Goal: Task Accomplishment & Management: Complete application form

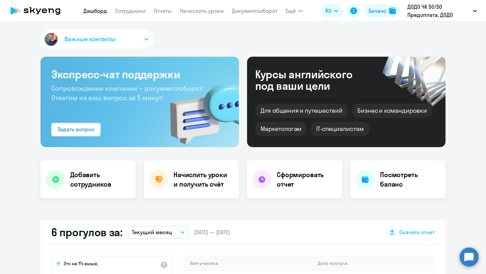
click at [128, 14] on app-menu-item-link "Сотрудники" at bounding box center [130, 11] width 31 height 8
click at [126, 10] on link "Сотрудники" at bounding box center [130, 10] width 31 height 7
select select "30"
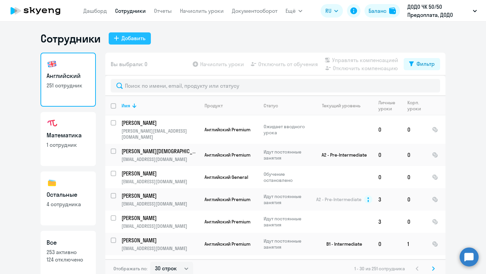
click at [132, 39] on div "Добавить" at bounding box center [134, 38] width 24 height 8
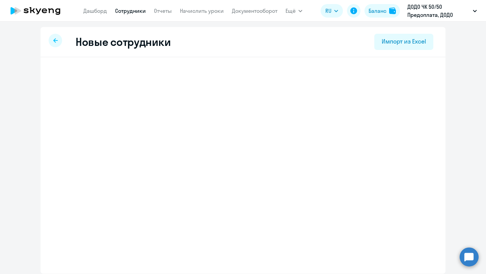
select select "english_adult_not_native_speaker"
select select "3"
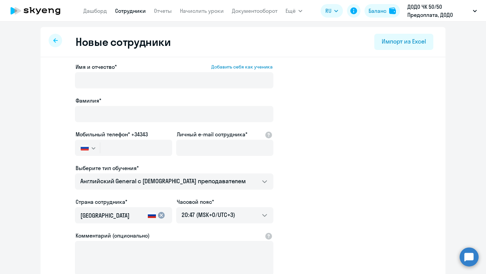
click at [132, 8] on link "Сотрудники" at bounding box center [130, 10] width 31 height 7
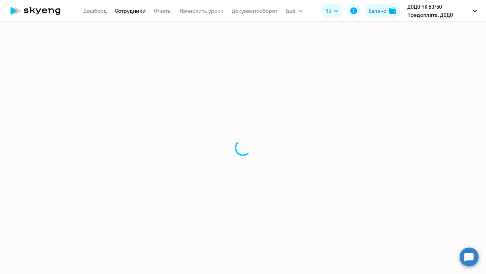
select select "30"
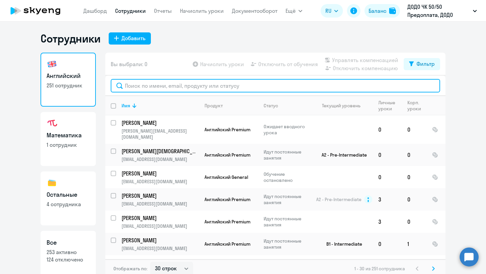
click at [136, 88] on input "text" at bounding box center [275, 86] width 329 height 14
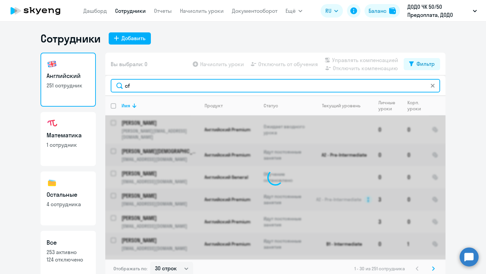
type input "c"
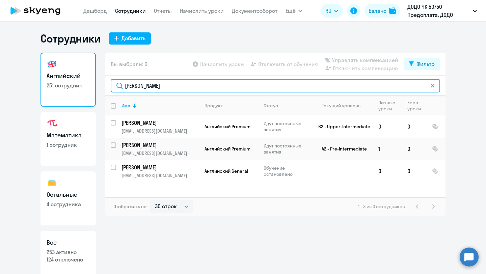
drag, startPoint x: 136, startPoint y: 85, endPoint x: 120, endPoint y: 85, distance: 15.5
click at [120, 85] on input "[PERSON_NAME]" at bounding box center [275, 86] width 329 height 14
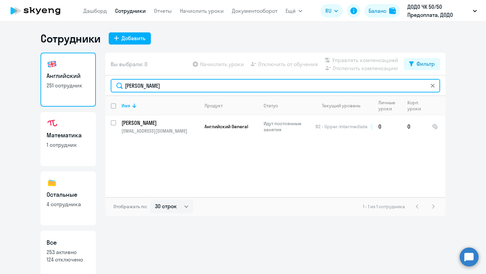
drag, startPoint x: 146, startPoint y: 85, endPoint x: 123, endPoint y: 85, distance: 23.6
click at [123, 85] on input "[PERSON_NAME]" at bounding box center [275, 86] width 329 height 14
drag, startPoint x: 149, startPoint y: 85, endPoint x: 124, endPoint y: 85, distance: 25.0
click at [124, 85] on input "агапов" at bounding box center [275, 86] width 329 height 14
type input "ыкла"
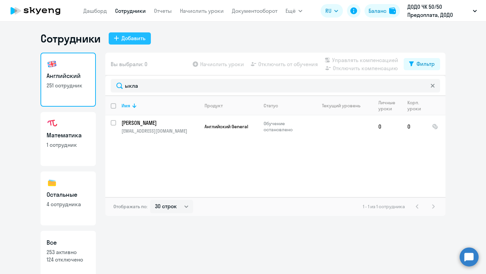
click at [135, 37] on div "Добавить" at bounding box center [134, 38] width 24 height 8
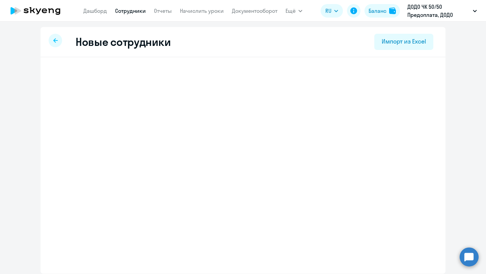
select select "english_adult_not_native_speaker"
select select "3"
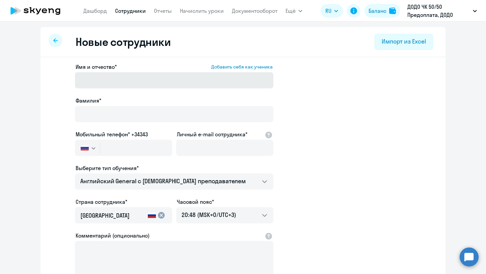
scroll to position [9, 0]
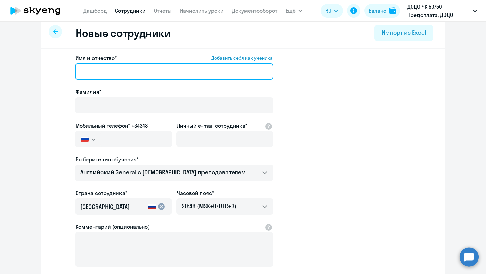
click at [98, 73] on input "Имя и отчество* Добавить себя как ученика" at bounding box center [174, 71] width 198 height 16
paste input "[PERSON_NAME]"
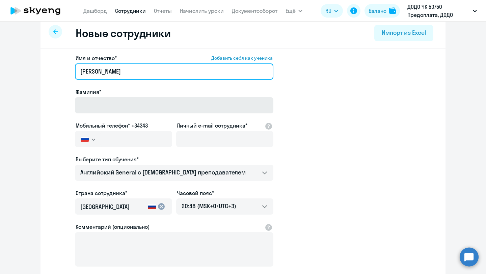
type input "[PERSON_NAME]"
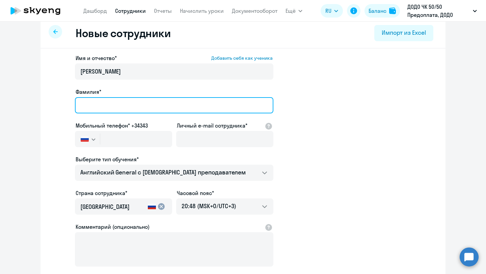
click at [105, 105] on input "Фамилия*" at bounding box center [174, 105] width 198 height 16
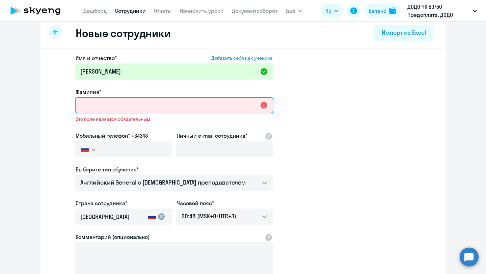
paste input "[PERSON_NAME]"
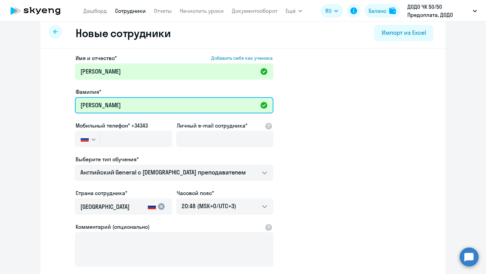
type input "[PERSON_NAME]"
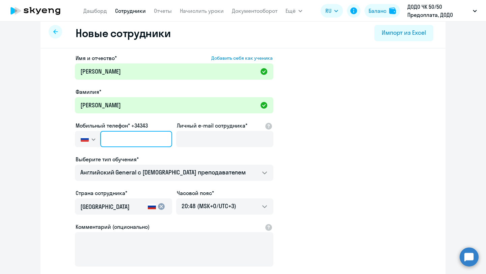
click at [122, 140] on input "text" at bounding box center [136, 139] width 72 height 16
paste input "[PHONE_NUMBER]"
type input "[PHONE_NUMBER]"
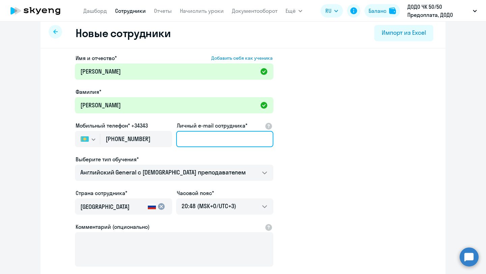
click at [191, 138] on input "Личный e-mail сотрудника*" at bounding box center [224, 139] width 97 height 16
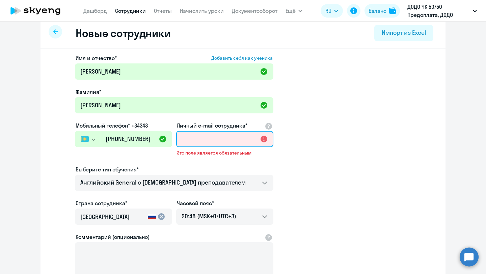
paste input "[EMAIL_ADDRESS][DOMAIN_NAME]"
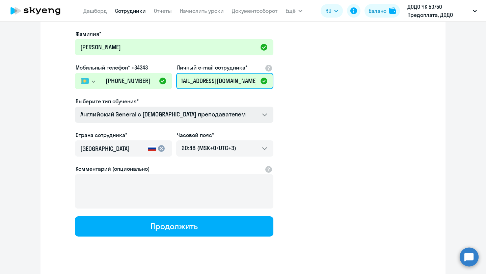
scroll to position [68, 0]
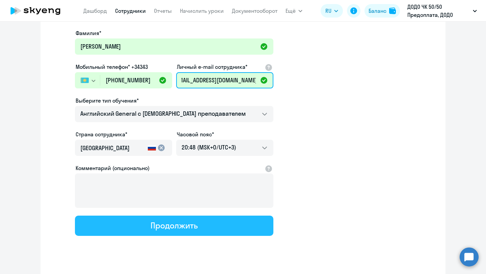
type input "[EMAIL_ADDRESS][DOMAIN_NAME]"
click at [153, 225] on div "Продолжить" at bounding box center [174, 225] width 47 height 11
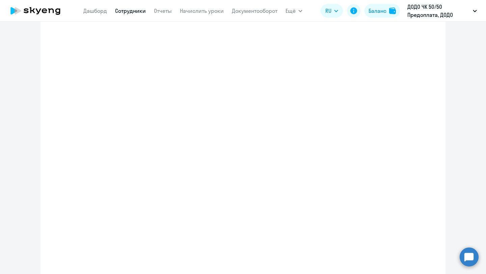
scroll to position [0, 0]
select select "english_adult_not_native_speaker"
select select "3"
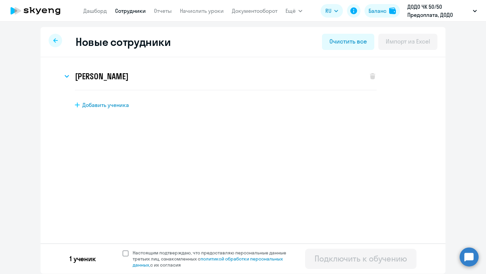
click at [129, 257] on span "Настоящим подтверждаю, что предоставляю персональные данные третьих лиц, ознако…" at bounding box center [212, 259] width 166 height 18
click at [123, 250] on input "Настоящим подтверждаю, что предоставляю персональные данные третьих лиц, ознако…" at bounding box center [122, 249] width 0 height 0
checkbox input "true"
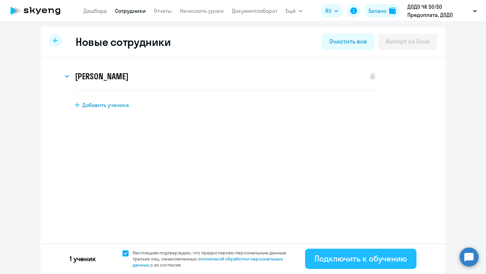
click at [355, 261] on div "Подключить к обучению" at bounding box center [361, 258] width 92 height 11
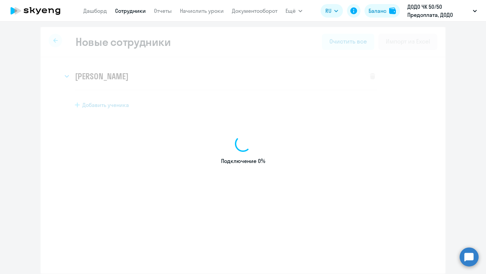
select select "english_adult_not_native_speaker"
select select "3"
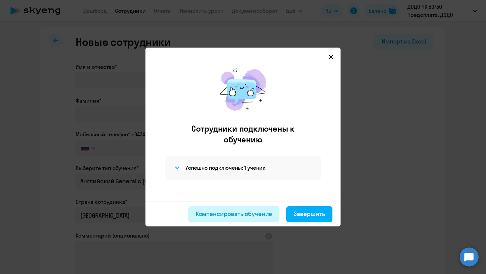
click at [242, 215] on div "Компенсировать обучение" at bounding box center [234, 214] width 77 height 9
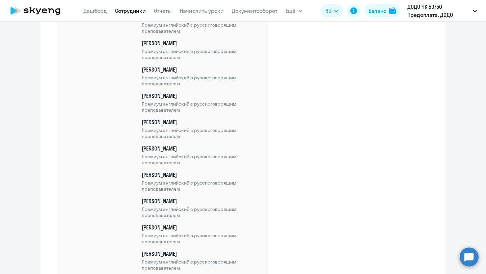
scroll to position [5776, 0]
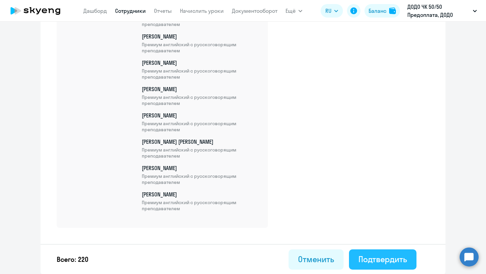
click at [362, 254] on div "Подтвердить" at bounding box center [382, 259] width 49 height 11
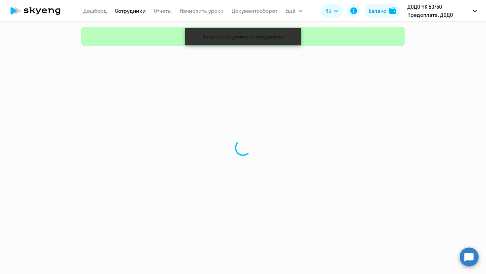
select select "30"
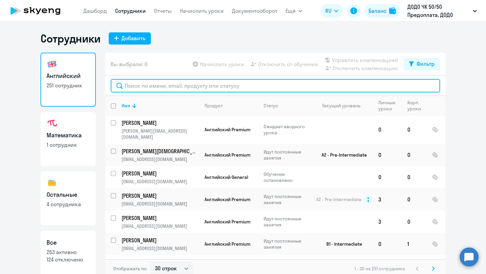
click at [141, 84] on input "text" at bounding box center [275, 86] width 329 height 14
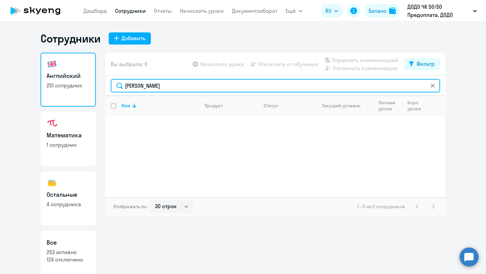
type input "[PERSON_NAME]"
drag, startPoint x: 162, startPoint y: 86, endPoint x: 124, endPoint y: 86, distance: 37.8
click at [124, 86] on input "[PERSON_NAME]" at bounding box center [275, 86] width 329 height 14
drag, startPoint x: 144, startPoint y: 87, endPoint x: 128, endPoint y: 87, distance: 16.5
click at [127, 87] on input "нем" at bounding box center [275, 86] width 329 height 14
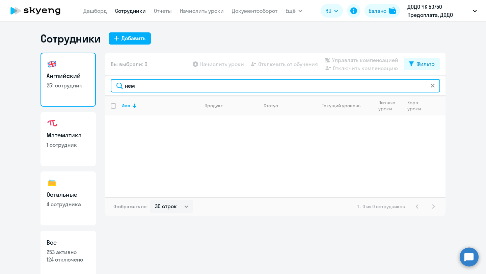
type input "н"
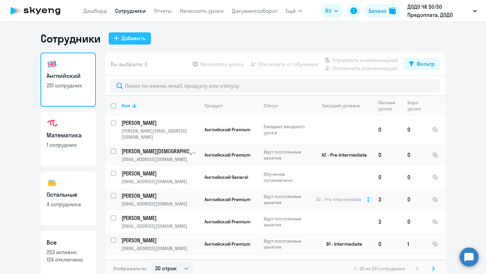
click at [138, 41] on div "Добавить" at bounding box center [134, 38] width 24 height 8
select select "english_adult_not_native_speaker"
select select "3"
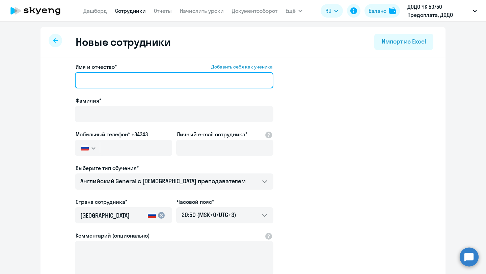
click at [113, 81] on input "Имя и отчество* Добавить себя как ученика" at bounding box center [174, 80] width 198 height 16
paste input "[PERSON_NAME]"
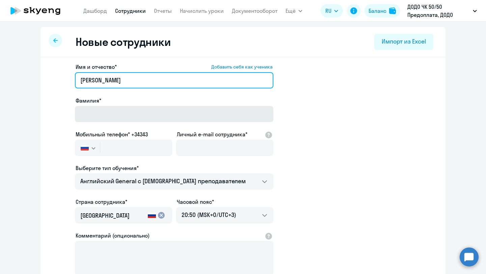
type input "[PERSON_NAME]"
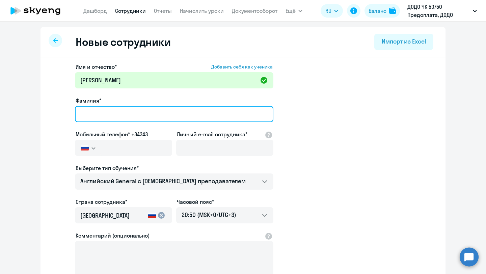
click at [102, 111] on input "Фамилия*" at bounding box center [174, 114] width 198 height 16
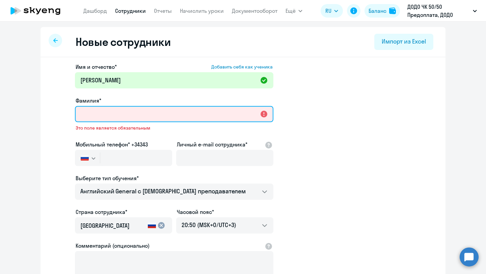
paste input "[PERSON_NAME]"
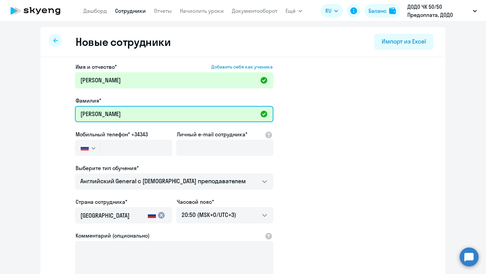
type input "[PERSON_NAME]"
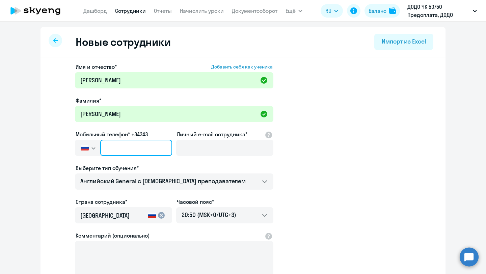
click at [122, 145] on input "text" at bounding box center [136, 148] width 72 height 16
paste input "[PHONE_NUMBER]"
type input "[PHONE_NUMBER]"
click at [135, 163] on ds-form-field "Мобильный телефон* +34343 [GEOGRAPHIC_DATA] +7 [GEOGRAPHIC_DATA] +7 [GEOGRAPHIC…" at bounding box center [123, 147] width 97 height 34
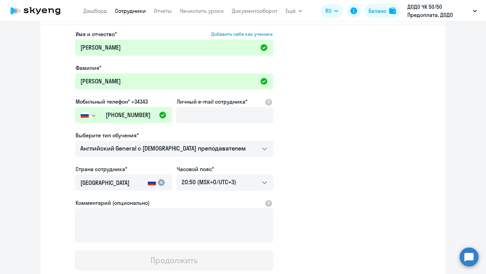
scroll to position [37, 0]
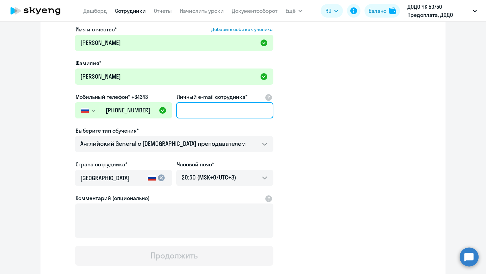
click at [188, 112] on input "Личный e-mail сотрудника*" at bounding box center [224, 110] width 97 height 16
paste input "[EMAIL_ADDRESS][DOMAIN_NAME]"
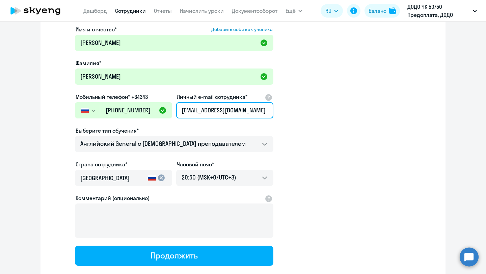
scroll to position [80, 0]
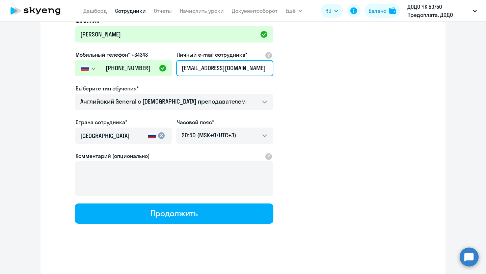
type input "[EMAIL_ADDRESS][DOMAIN_NAME]"
click at [162, 224] on div "Имя и отчество* Добавить себя как ученика [PERSON_NAME]* [PERSON_NAME] Мобильны…" at bounding box center [243, 126] width 405 height 297
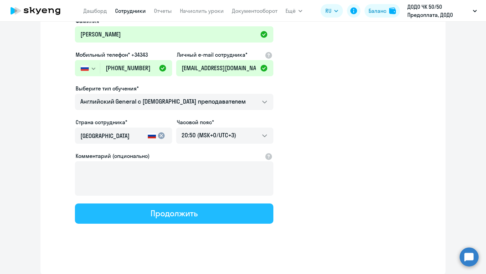
click at [160, 219] on button "Продолжить" at bounding box center [174, 214] width 198 height 20
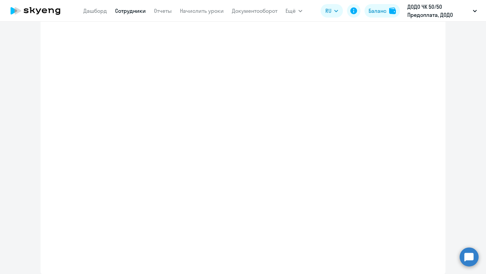
select select "english_adult_not_native_speaker"
select select "3"
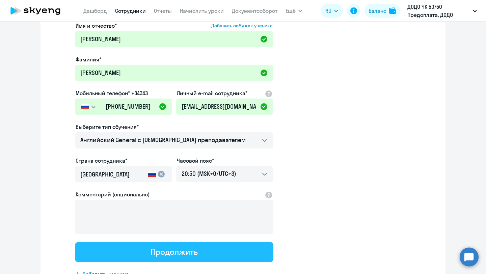
scroll to position [0, 0]
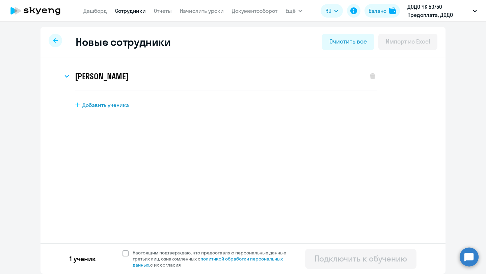
click at [123, 257] on label "Настоящим подтверждаю, что предоставляю персональные данные третьих лиц, ознако…" at bounding box center [209, 259] width 172 height 18
click at [123, 250] on input "Настоящим подтверждаю, что предоставляю персональные данные третьих лиц, ознако…" at bounding box center [122, 249] width 0 height 0
checkbox input "true"
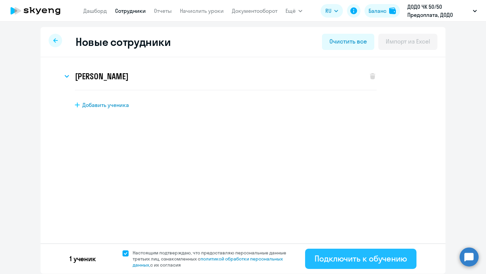
click at [332, 263] on div "Подключить к обучению" at bounding box center [361, 258] width 92 height 11
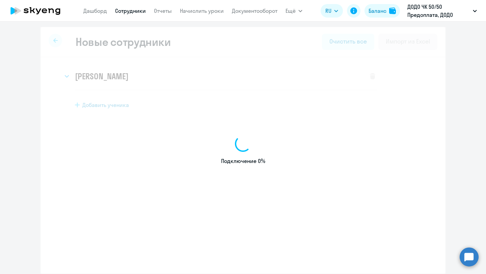
select select "english_adult_not_native_speaker"
select select "3"
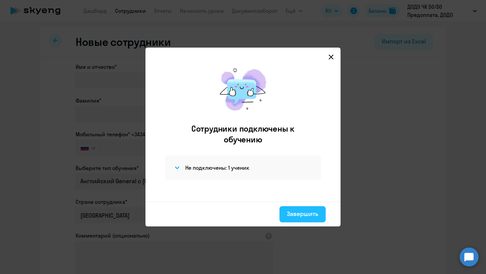
click at [295, 214] on div "Завершить" at bounding box center [302, 214] width 31 height 9
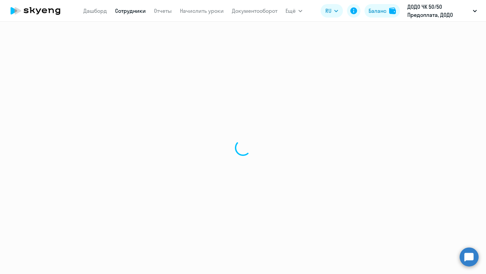
select select "30"
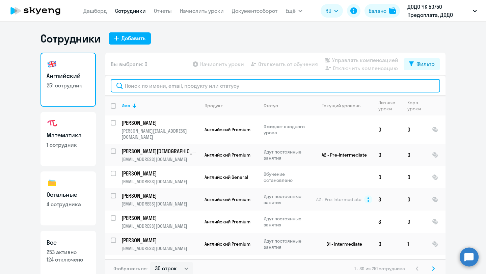
click at [142, 79] on input "text" at bounding box center [275, 86] width 329 height 14
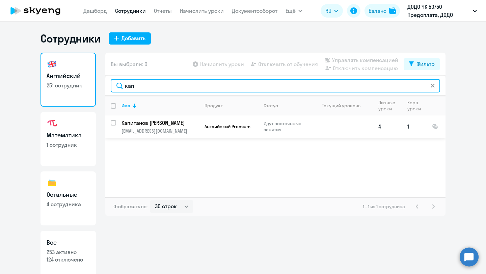
type input "кап"
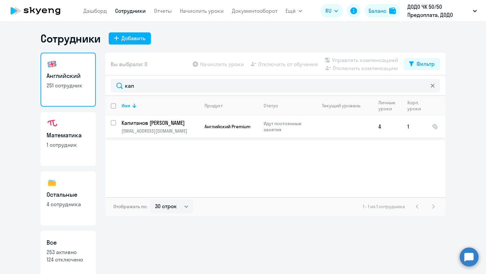
click at [114, 123] on input "select row 42317674" at bounding box center [118, 127] width 14 height 14
checkbox input "true"
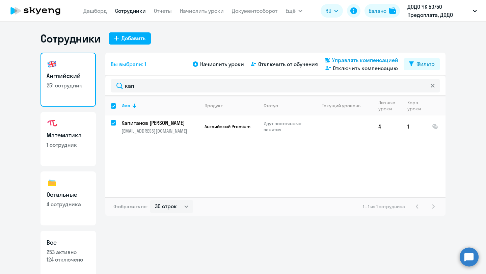
click at [340, 60] on span "Управлять компенсацией" at bounding box center [365, 60] width 66 height 8
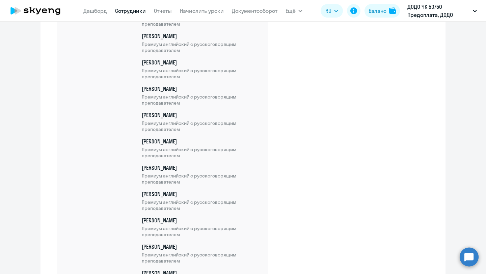
scroll to position [5776, 0]
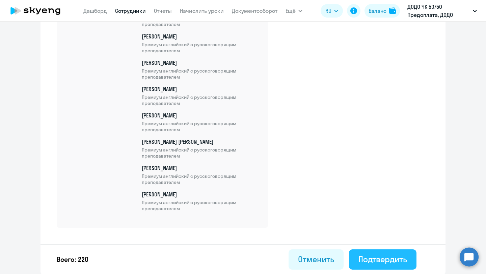
click at [377, 261] on div "Подтвердить" at bounding box center [382, 259] width 49 height 11
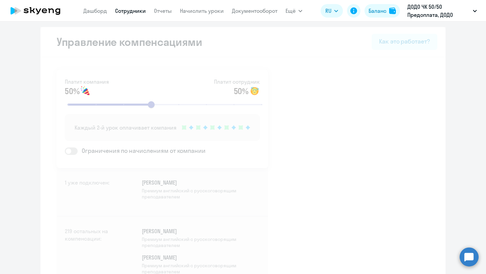
select select "30"
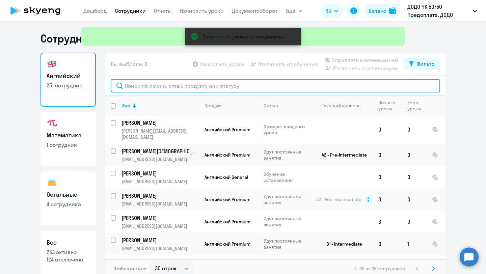
click at [165, 87] on input "text" at bounding box center [275, 86] width 329 height 14
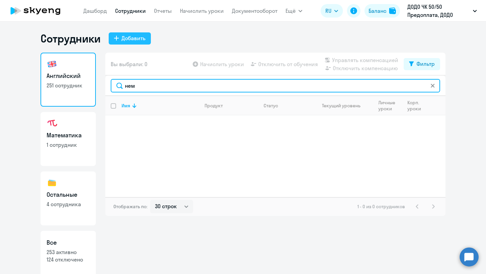
type input "нем"
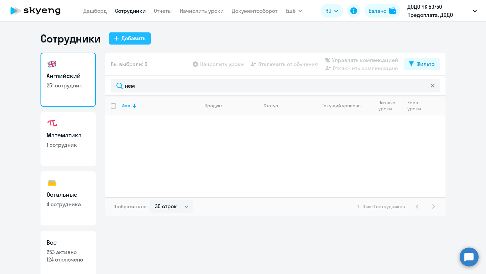
click at [136, 40] on div "Добавить" at bounding box center [134, 38] width 24 height 8
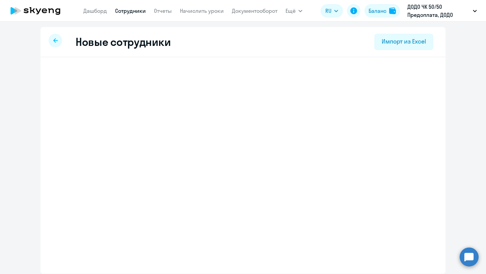
select select "english_adult_not_native_speaker"
select select "3"
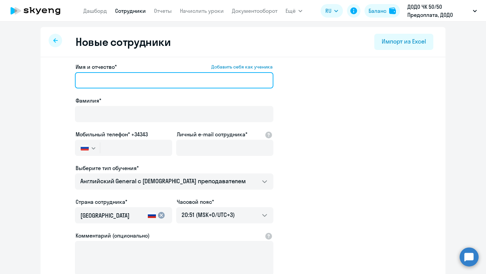
click at [123, 76] on input "Имя и отчество* Добавить себя как ученика" at bounding box center [174, 80] width 198 height 16
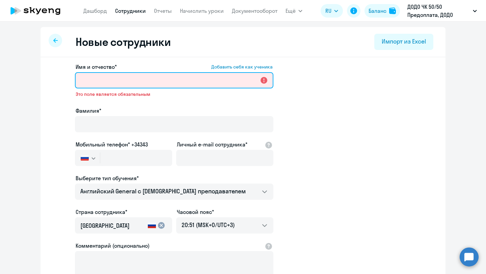
paste input "[PERSON_NAME]"
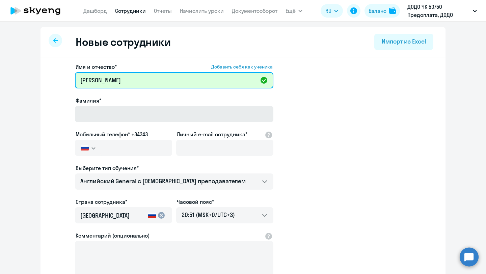
type input "[PERSON_NAME]"
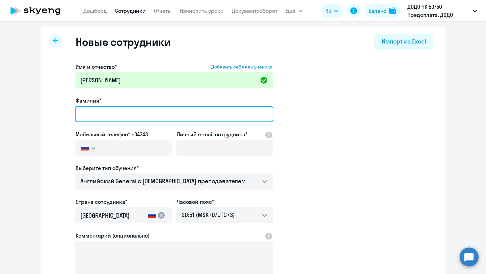
click at [105, 115] on input "Фамилия*" at bounding box center [174, 114] width 198 height 16
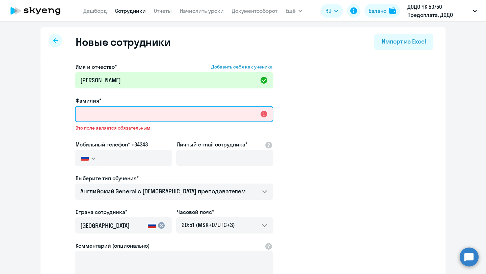
paste input "[PERSON_NAME]"
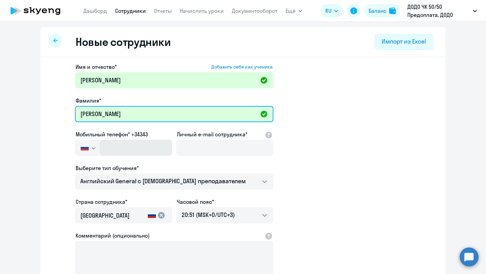
type input "[PERSON_NAME]"
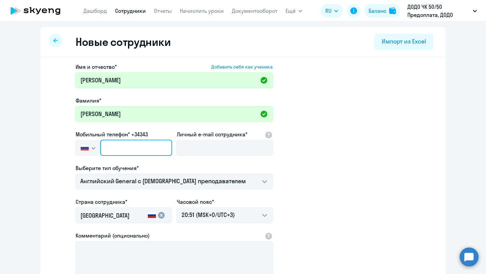
click at [126, 145] on input "text" at bounding box center [136, 148] width 72 height 16
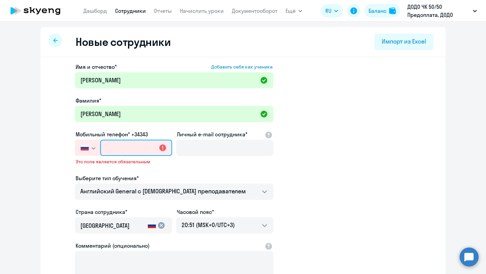
paste input "[PHONE_NUMBER]"
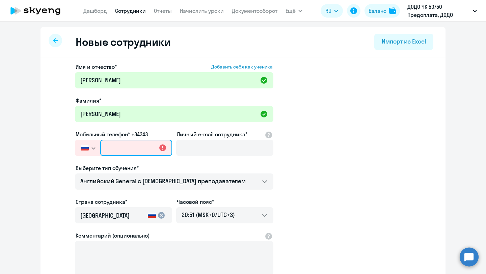
type input "[PHONE_NUMBER]"
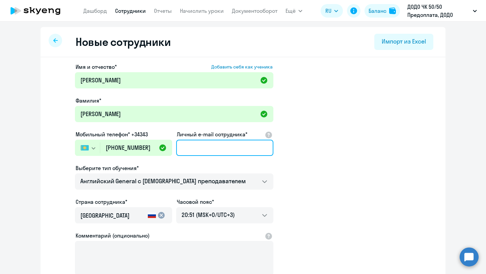
click at [199, 148] on input "Личный e-mail сотрудника*" at bounding box center [224, 148] width 97 height 16
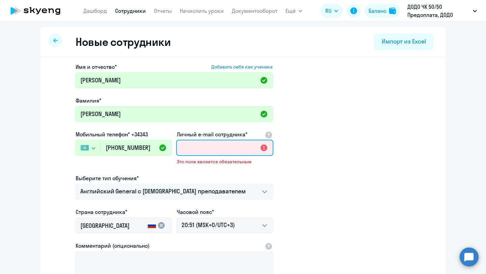
paste input "[EMAIL_ADDRESS][DOMAIN_NAME]"
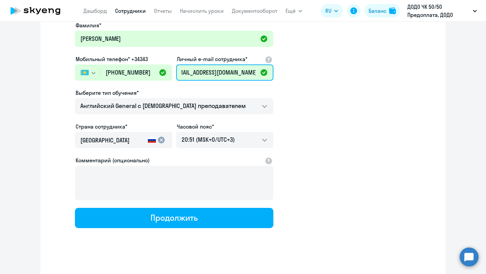
scroll to position [80, 0]
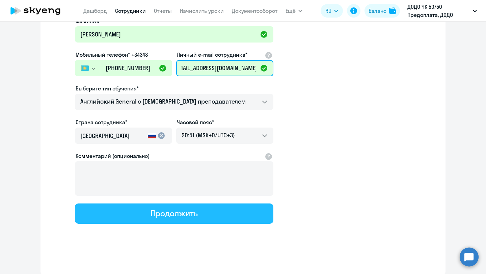
type input "[EMAIL_ADDRESS][DOMAIN_NAME]"
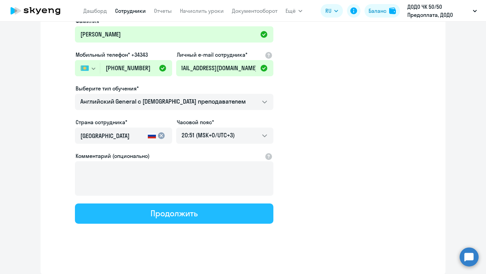
click at [176, 213] on div "Продолжить" at bounding box center [174, 213] width 47 height 11
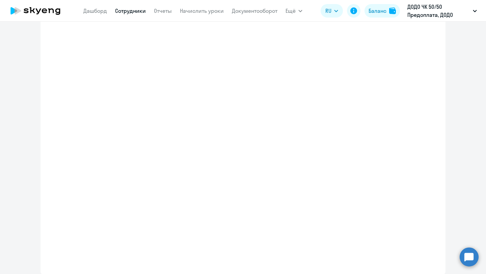
scroll to position [0, 0]
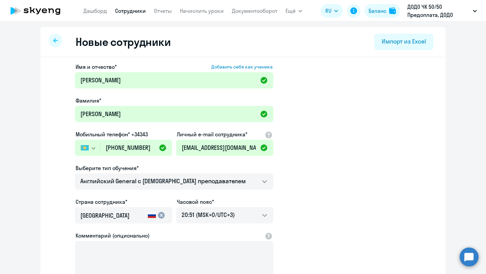
select select "english_adult_not_native_speaker"
select select "3"
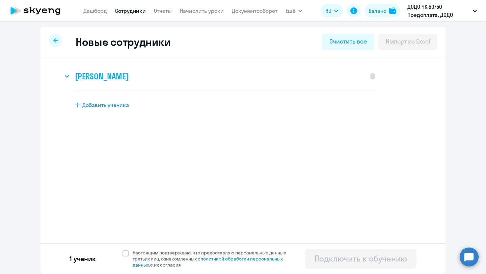
click at [128, 71] on h3 "[PERSON_NAME]" at bounding box center [101, 76] width 53 height 11
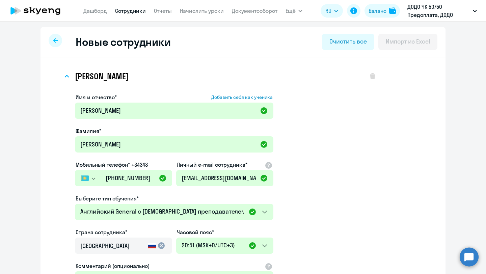
scroll to position [132, 0]
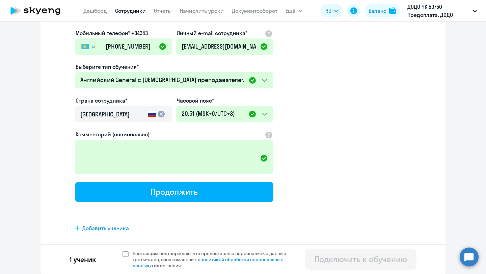
click at [127, 251] on span at bounding box center [126, 254] width 6 height 6
click at [123, 250] on input "Настоящим подтверждаю, что предоставляю персональные данные третьих лиц, ознако…" at bounding box center [122, 250] width 0 height 0
checkbox input "true"
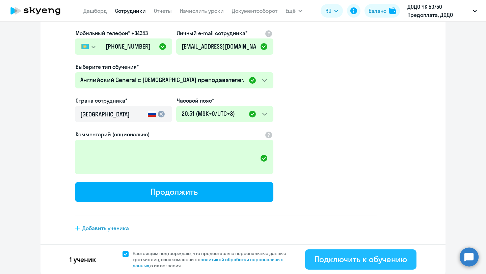
click at [338, 256] on div "Подключить к обучению" at bounding box center [361, 259] width 92 height 11
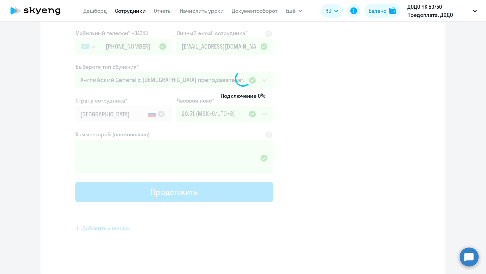
select select "english_adult_not_native_speaker"
select select "3"
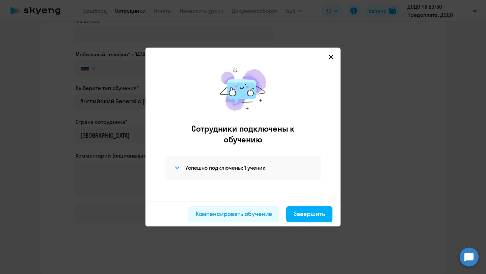
scroll to position [80, 0]
click at [303, 211] on div "Завершить" at bounding box center [309, 214] width 31 height 9
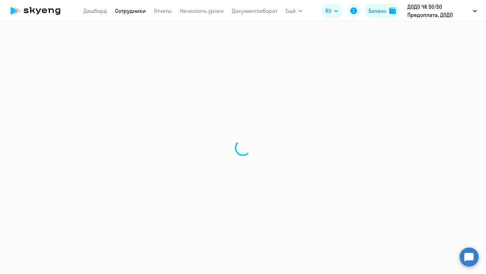
select select "30"
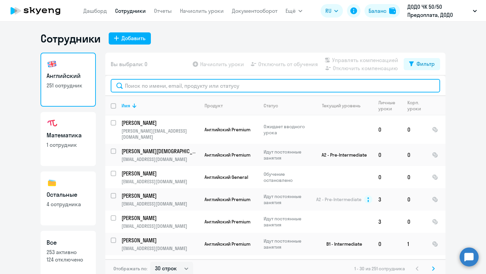
click at [158, 85] on input "text" at bounding box center [275, 86] width 329 height 14
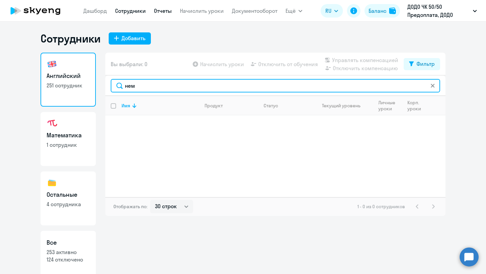
type input "нем"
drag, startPoint x: 137, startPoint y: 86, endPoint x: 126, endPoint y: 86, distance: 10.8
click at [126, 86] on input "нем" at bounding box center [275, 86] width 329 height 14
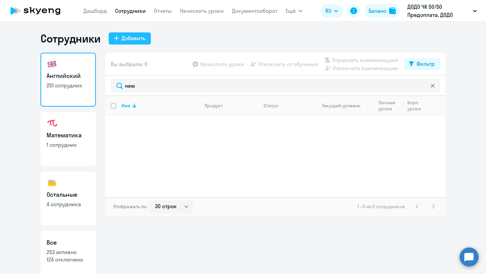
click at [134, 40] on div "Добавить" at bounding box center [134, 38] width 24 height 8
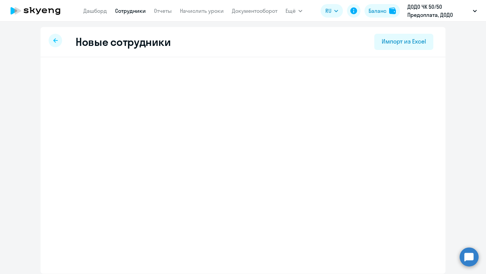
select select "english_adult_not_native_speaker"
select select "3"
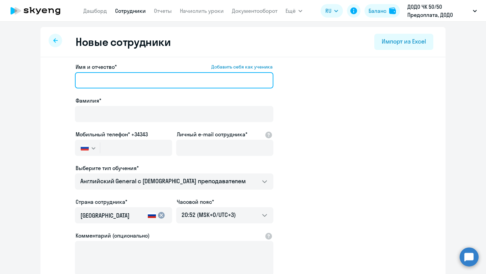
click at [123, 80] on input "Имя и отчество* Добавить себя как ученика" at bounding box center [174, 80] width 198 height 16
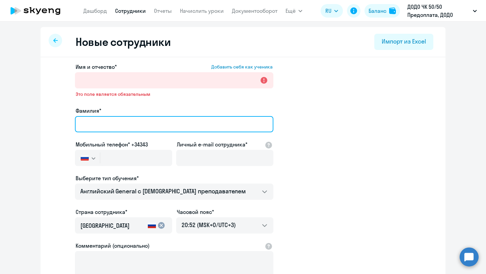
click at [93, 116] on input "Фамилия*" at bounding box center [174, 124] width 198 height 16
paste input "[PERSON_NAME]"
type input "[PERSON_NAME]"
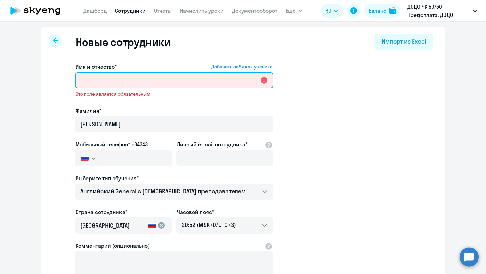
click at [105, 83] on input "Имя и отчество* Добавить себя как ученика" at bounding box center [174, 80] width 198 height 16
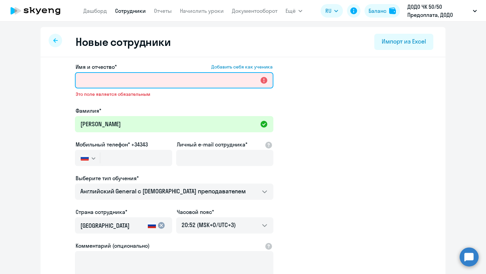
paste input "[PERSON_NAME]"
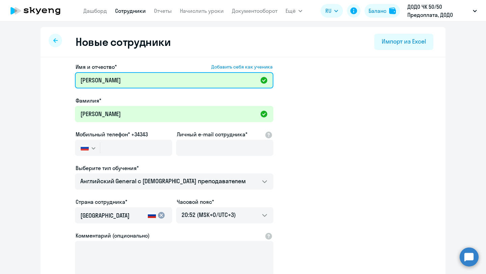
type input "[PERSON_NAME]"
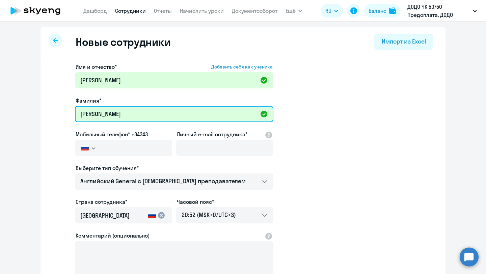
drag, startPoint x: 115, startPoint y: 117, endPoint x: 59, endPoint y: 117, distance: 56.4
click at [59, 117] on app-new-student-form "Имя и отчество* Добавить себя как ученика [PERSON_NAME]* [PERSON_NAME] телефон*…" at bounding box center [242, 183] width 383 height 241
type input "[PERSON_NAME]"
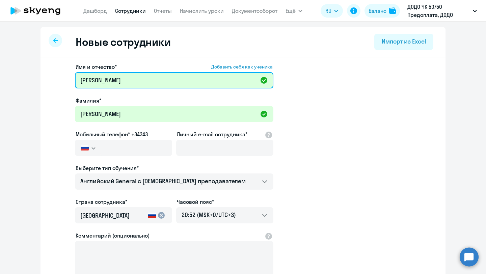
click at [117, 83] on input "[PERSON_NAME]" at bounding box center [174, 80] width 198 height 16
drag, startPoint x: 114, startPoint y: 79, endPoint x: 54, endPoint y: 79, distance: 59.7
click at [54, 79] on app-new-student-form "Имя и отчество* Добавить себя как ученика [PERSON_NAME]* [PERSON_NAME] Мобильны…" at bounding box center [242, 183] width 383 height 241
paste input "Владимировна"
type input "[PERSON_NAME]"
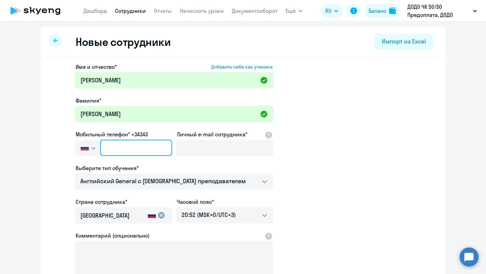
click at [124, 146] on input "text" at bounding box center [136, 148] width 72 height 16
paste input "[PHONE_NUMBER]"
type input "[PHONE_NUMBER]"
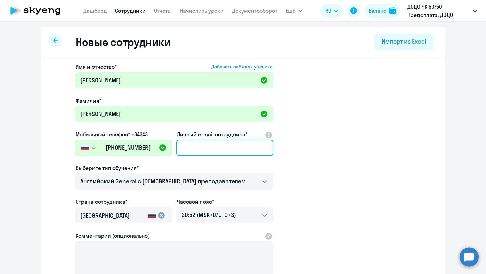
click at [194, 150] on input "Личный e-mail сотрудника*" at bounding box center [224, 148] width 97 height 16
paste input "[EMAIL_ADDRESS][DOMAIN_NAME]"
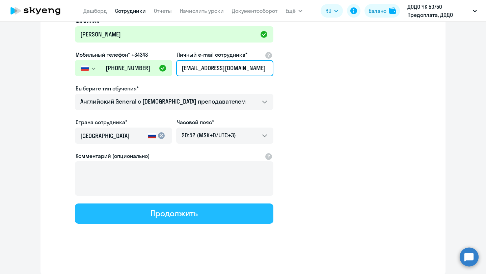
type input "[EMAIL_ADDRESS][DOMAIN_NAME]"
click at [170, 216] on div "Продолжить" at bounding box center [174, 213] width 47 height 11
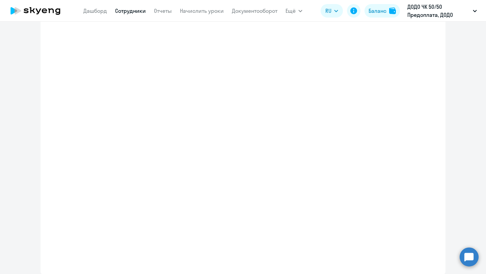
select select "english_adult_not_native_speaker"
select select "3"
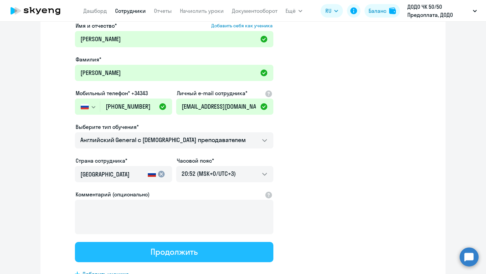
scroll to position [0, 0]
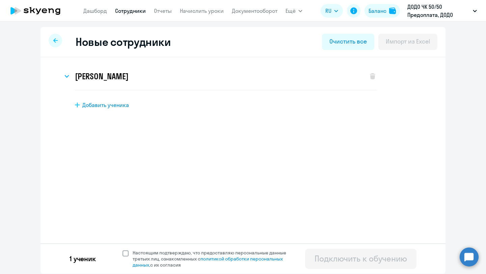
click at [123, 252] on span at bounding box center [126, 253] width 6 height 6
click at [123, 250] on input "Настоящим подтверждаю, что предоставляю персональные данные третьих лиц, ознако…" at bounding box center [122, 249] width 0 height 0
checkbox input "true"
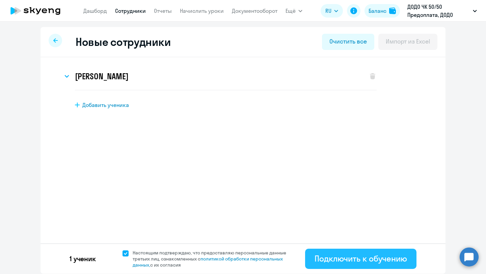
click at [331, 260] on div "Подключить к обучению" at bounding box center [361, 258] width 92 height 11
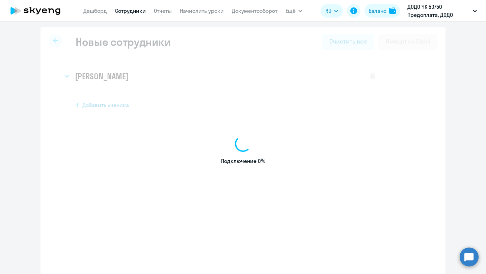
select select "english_adult_not_native_speaker"
select select "3"
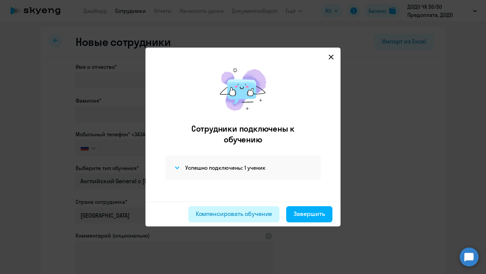
click at [250, 213] on div "Компенсировать обучение" at bounding box center [234, 214] width 77 height 9
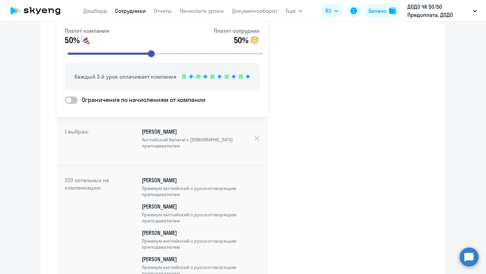
scroll to position [52, 0]
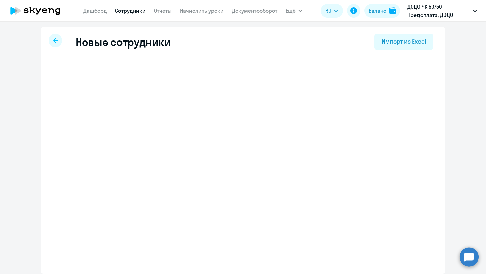
select select "english_adult_not_native_speaker"
select select "3"
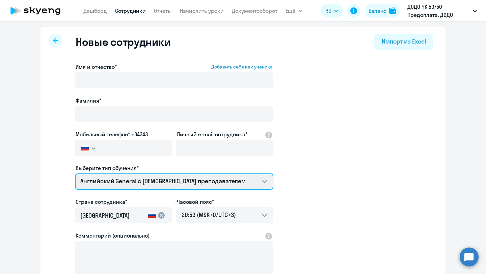
click at [155, 184] on select "Self-Study Премиум [DEMOGRAPHIC_DATA] с русскоговорящим преподавателем Английск…" at bounding box center [174, 181] width 198 height 16
select select "english_adult_not_native_speaker_premium"
click at [75, 173] on select "Self-Study Премиум [DEMOGRAPHIC_DATA] с русскоговорящим преподавателем Английск…" at bounding box center [174, 181] width 198 height 16
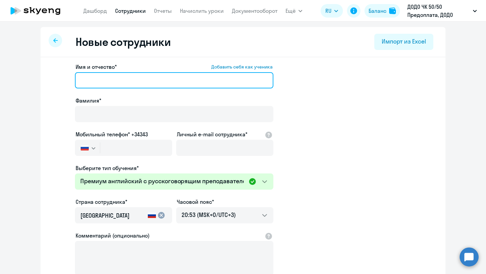
click at [122, 79] on input "Имя и отчество* Добавить себя как ученика" at bounding box center [174, 80] width 198 height 16
paste input "[EMAIL_ADDRESS][DOMAIN_NAME]"
type input "[EMAIL_ADDRESS][DOMAIN_NAME]"
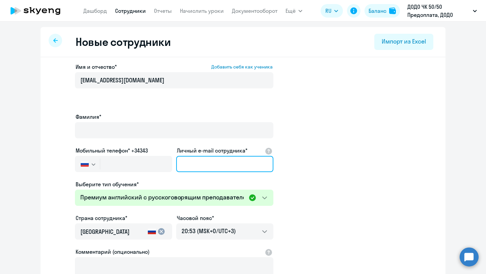
click at [188, 146] on div "Личный e-mail сотрудника*" at bounding box center [224, 160] width 97 height 28
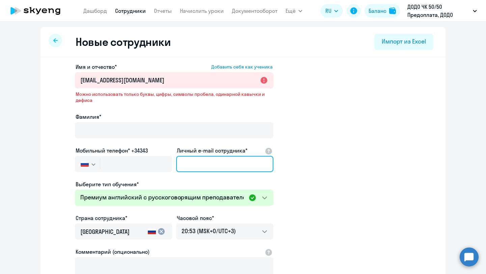
paste input "[EMAIL_ADDRESS][DOMAIN_NAME]"
type input "[EMAIL_ADDRESS][DOMAIN_NAME]"
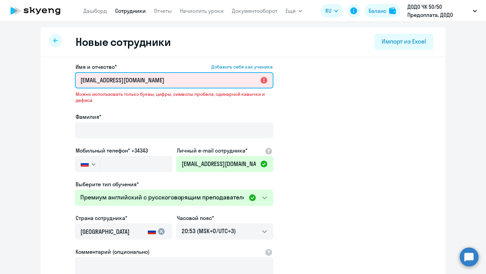
drag, startPoint x: 163, startPoint y: 84, endPoint x: 74, endPoint y: 84, distance: 89.4
click at [74, 84] on app-new-student-form "Имя и отчество* Добавить себя как ученика [EMAIL_ADDRESS][DOMAIN_NAME] Можно ис…" at bounding box center [242, 191] width 383 height 257
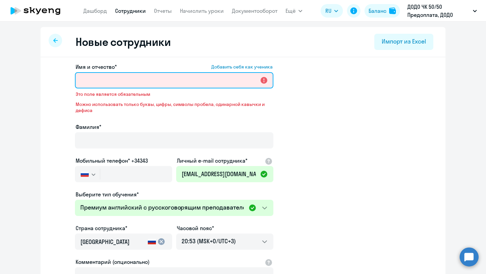
paste input "[PERSON_NAME]"
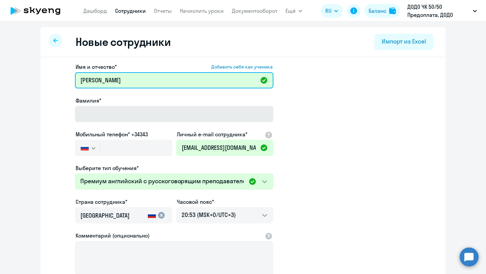
type input "[PERSON_NAME]"
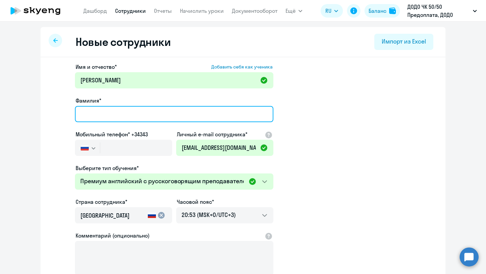
click at [101, 113] on input "Фамилия*" at bounding box center [174, 114] width 198 height 16
type input "[PERSON_NAME]"
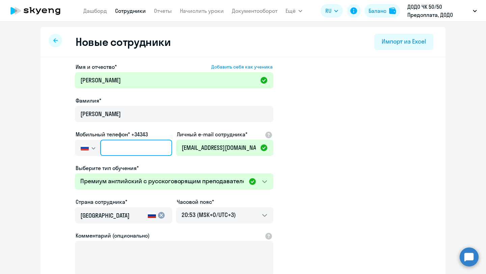
click at [147, 150] on input "text" at bounding box center [136, 148] width 72 height 16
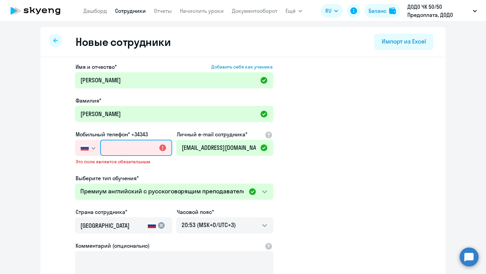
paste input "[PHONE_NUMBER]"
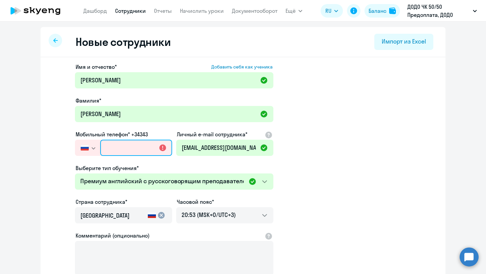
type input "[PHONE_NUMBER]"
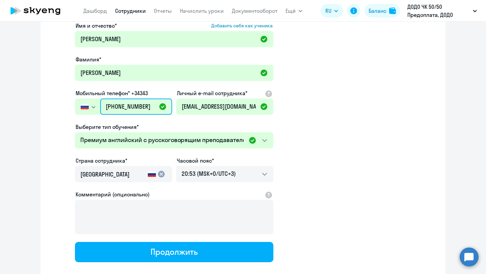
scroll to position [47, 0]
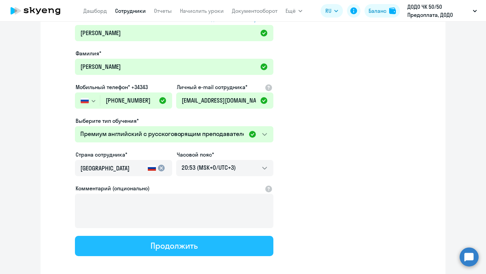
click at [172, 248] on div "Продолжить" at bounding box center [174, 245] width 47 height 11
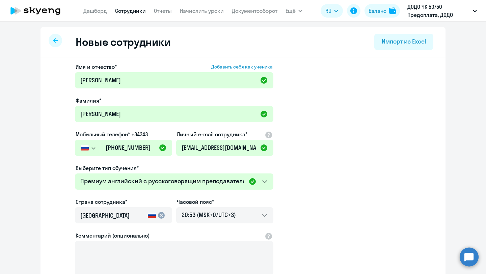
select select "english_adult_not_native_speaker_premium"
select select "3"
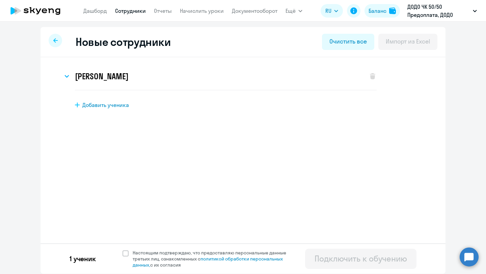
scroll to position [0, 0]
click at [130, 254] on span "Настоящим подтверждаю, что предоставляю персональные данные третьих лиц, ознако…" at bounding box center [212, 259] width 166 height 18
click at [123, 250] on input "Настоящим подтверждаю, что предоставляю персональные данные третьих лиц, ознако…" at bounding box center [122, 249] width 0 height 0
checkbox input "true"
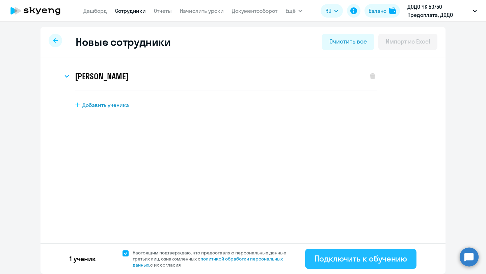
click at [341, 256] on div "Подключить к обучению" at bounding box center [361, 258] width 92 height 11
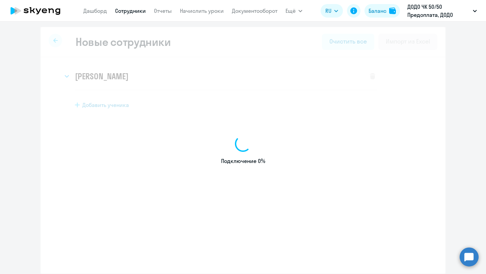
select select "english_adult_not_native_speaker"
select select "3"
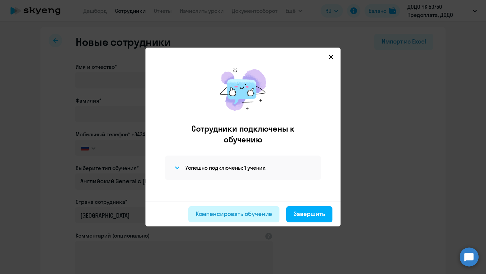
click at [235, 215] on div "Компенсировать обучение" at bounding box center [234, 214] width 77 height 9
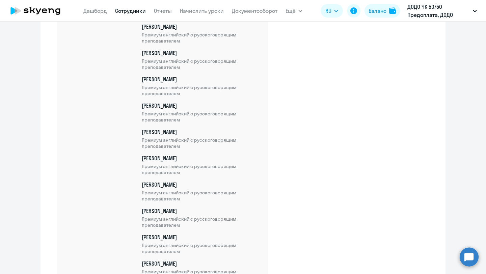
scroll to position [5829, 0]
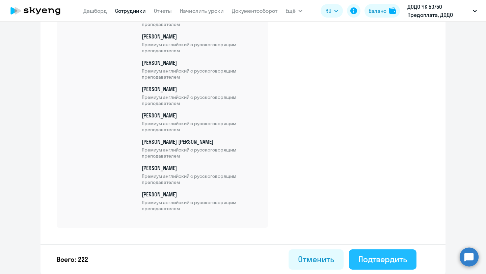
click at [373, 260] on div "Подтвердить" at bounding box center [382, 259] width 49 height 11
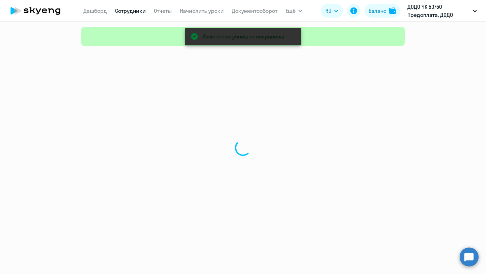
select select "30"
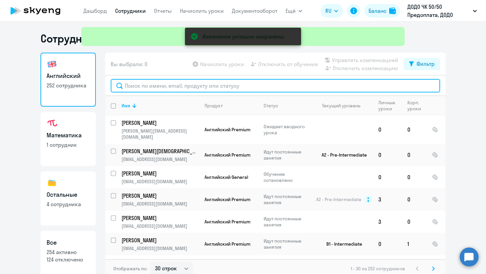
click at [153, 84] on input "text" at bounding box center [275, 86] width 329 height 14
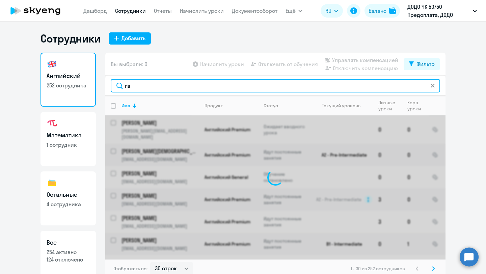
type input "гав"
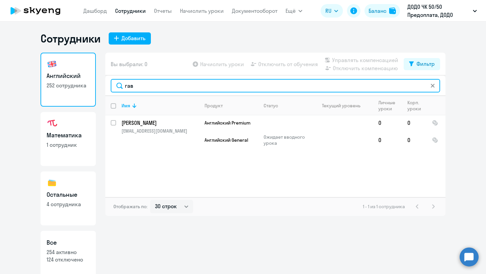
drag, startPoint x: 138, startPoint y: 85, endPoint x: 124, endPoint y: 85, distance: 14.2
click at [124, 85] on input "гав" at bounding box center [275, 86] width 329 height 14
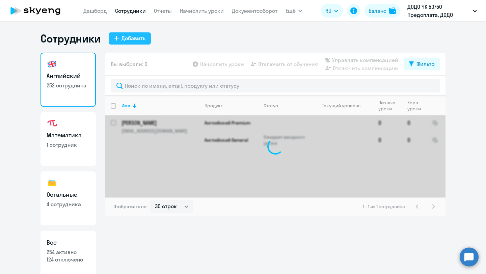
click at [135, 39] on div "Добавить" at bounding box center [134, 38] width 24 height 8
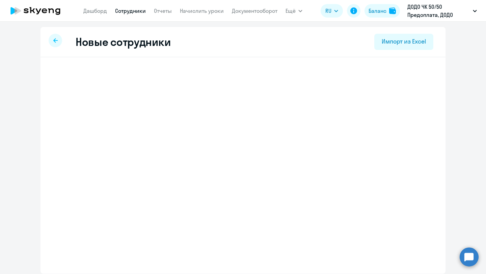
select select "english_adult_not_native_speaker"
select select "3"
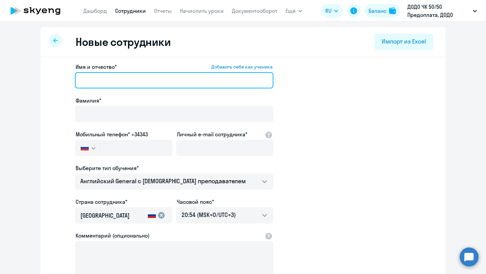
click at [127, 78] on input "Имя и отчество* Добавить себя как ученика" at bounding box center [174, 80] width 198 height 16
paste input "[PERSON_NAME]"
type input "[PERSON_NAME]"
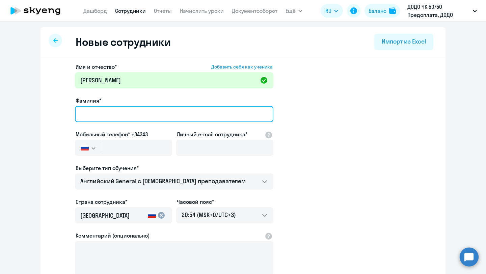
click at [115, 111] on input "Фамилия*" at bounding box center [174, 114] width 198 height 16
paste input "[PERSON_NAME]"
type input "[PERSON_NAME]"
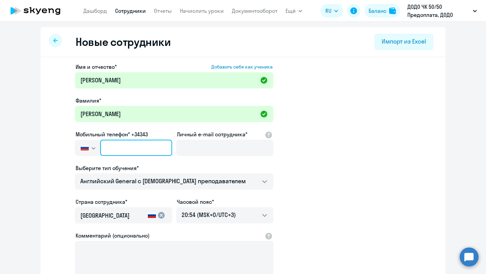
click at [139, 146] on input "text" at bounding box center [136, 148] width 72 height 16
paste input "[PHONE_NUMBER]"
type input "[PHONE_NUMBER]"
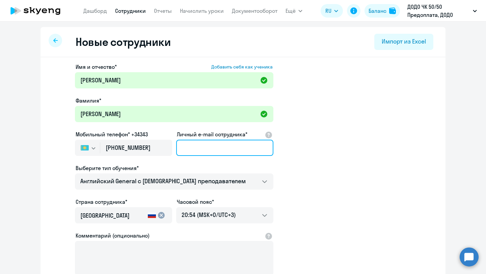
click at [200, 144] on input "Личный e-mail сотрудника*" at bounding box center [224, 148] width 97 height 16
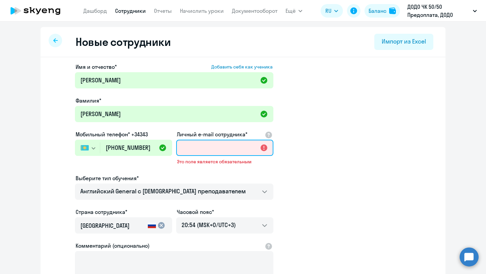
paste input "[EMAIL_ADDRESS][DOMAIN_NAME]"
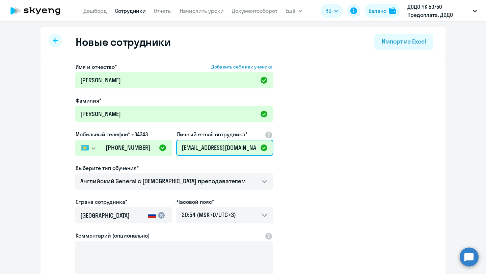
scroll to position [0, 8]
type input "[EMAIL_ADDRESS][DOMAIN_NAME]"
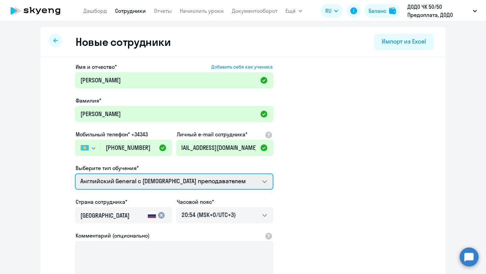
click at [139, 182] on select "Self-Study Премиум [DEMOGRAPHIC_DATA] с русскоговорящим преподавателем Английск…" at bounding box center [174, 181] width 198 height 16
select select "english_adult_not_native_speaker_premium"
click at [75, 173] on select "Self-Study Премиум [DEMOGRAPHIC_DATA] с русскоговорящим преподавателем Английск…" at bounding box center [174, 181] width 198 height 16
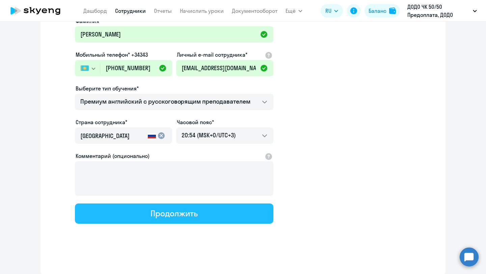
click at [142, 212] on button "Продолжить" at bounding box center [174, 214] width 198 height 20
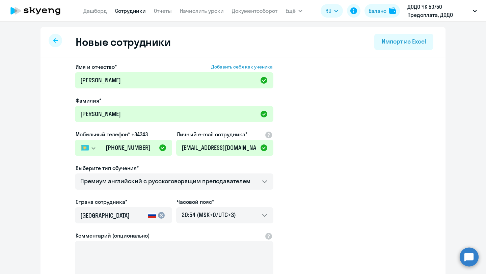
select select "english_adult_not_native_speaker_premium"
select select "3"
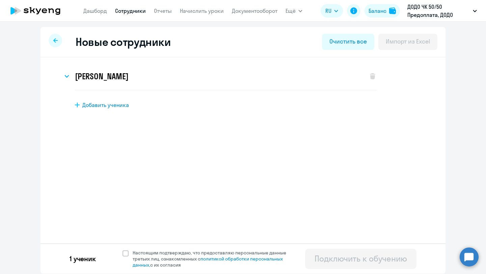
scroll to position [0, 0]
click at [126, 260] on label "Настоящим подтверждаю, что предоставляю персональные данные третьих лиц, ознако…" at bounding box center [209, 259] width 172 height 18
click at [123, 250] on input "Настоящим подтверждаю, что предоставляю персональные данные третьих лиц, ознако…" at bounding box center [122, 249] width 0 height 0
checkbox input "true"
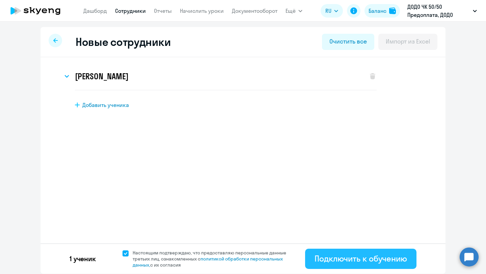
click at [325, 267] on button "Подключить к обучению" at bounding box center [360, 259] width 111 height 20
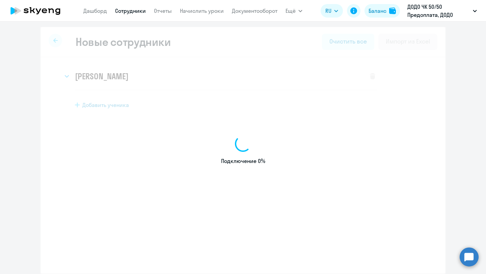
select select "english_adult_not_native_speaker"
select select "3"
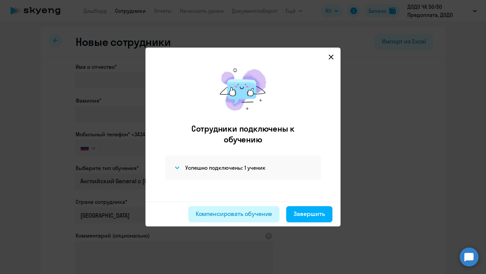
click at [229, 212] on div "Компенсировать обучение" at bounding box center [234, 214] width 77 height 9
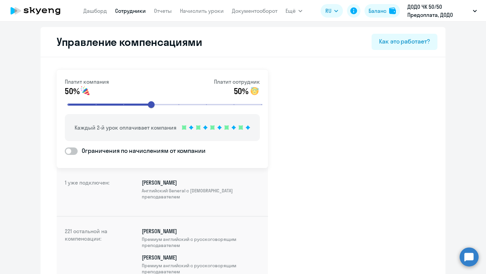
select select "english_adult_not_native_speaker"
select select "3"
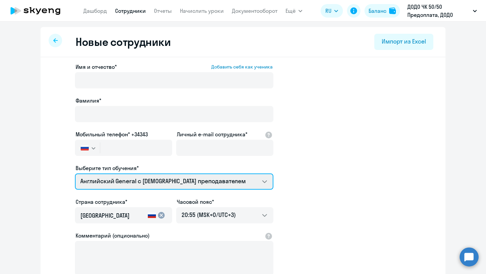
click at [118, 177] on select "Self-Study Премиум [DEMOGRAPHIC_DATA] с русскоговорящим преподавателем Английск…" at bounding box center [174, 181] width 198 height 16
select select "english_adult_not_native_speaker_premium"
click at [75, 173] on select "Self-Study Премиум [DEMOGRAPHIC_DATA] с русскоговорящим преподавателем Английск…" at bounding box center [174, 181] width 198 height 16
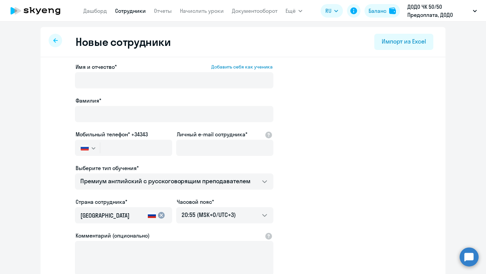
click at [113, 69] on span "Имя и отчество*" at bounding box center [96, 67] width 41 height 8
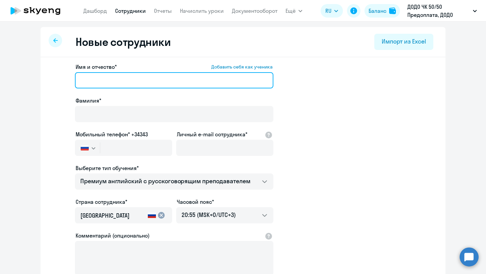
click at [113, 72] on input "Имя и отчество* Добавить себя как ученика" at bounding box center [174, 80] width 198 height 16
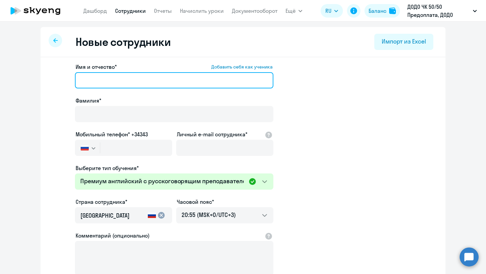
click at [112, 76] on input "Имя и отчество* Добавить себя как ученика" at bounding box center [174, 80] width 198 height 16
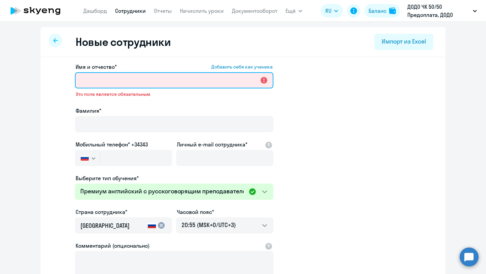
paste input "[PERSON_NAME]"
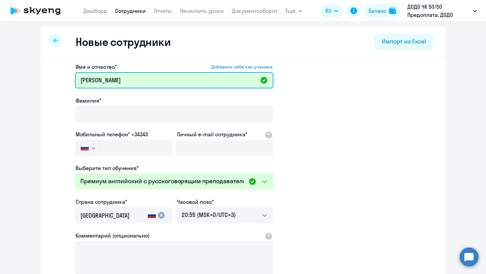
type input "[PERSON_NAME]"
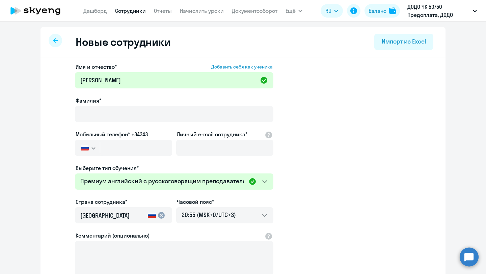
click at [103, 105] on div "Фамилия*" at bounding box center [174, 111] width 198 height 28
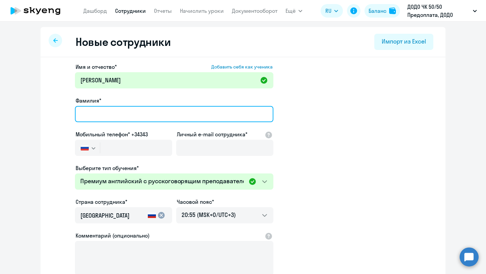
click at [104, 110] on input "Фамилия*" at bounding box center [174, 114] width 198 height 16
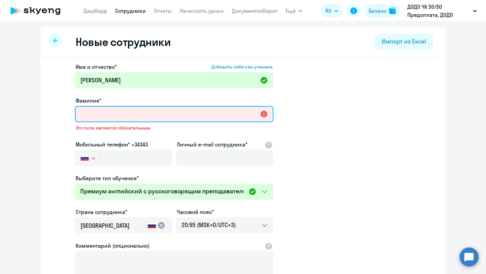
paste input "[PERSON_NAME]"
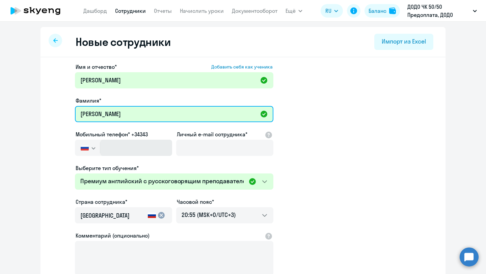
type input "[PERSON_NAME]"
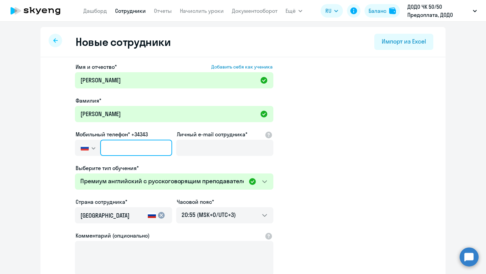
click at [112, 144] on input "text" at bounding box center [136, 148] width 72 height 16
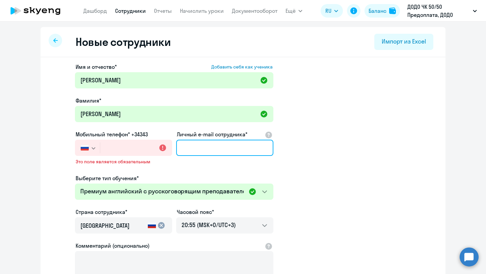
click at [189, 144] on input "Личный e-mail сотрудника*" at bounding box center [224, 148] width 97 height 16
paste input "[EMAIL_ADDRESS][DOMAIN_NAME]"
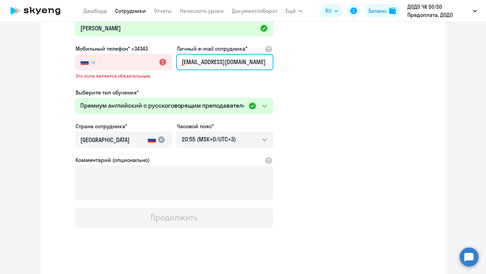
scroll to position [90, 0]
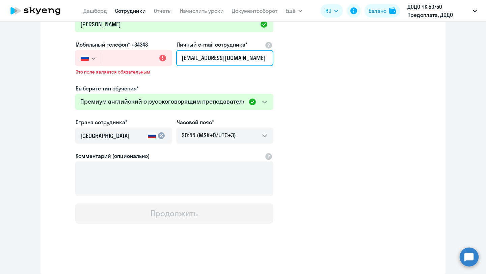
type input "[EMAIL_ADDRESS][DOMAIN_NAME]"
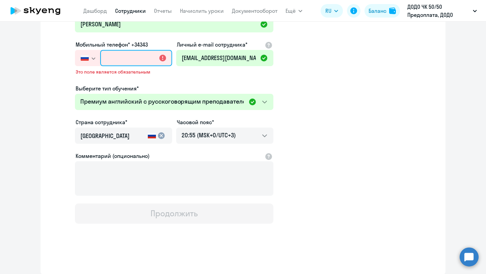
click at [132, 55] on input "text" at bounding box center [136, 58] width 72 height 16
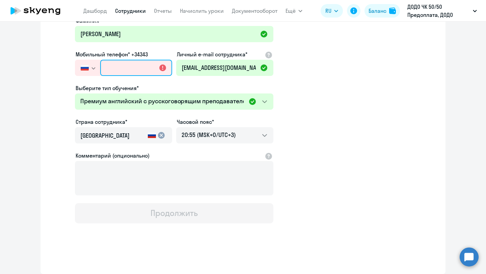
paste input "[PHONE_NUMBER]"
type input "[PHONE_NUMBER]"
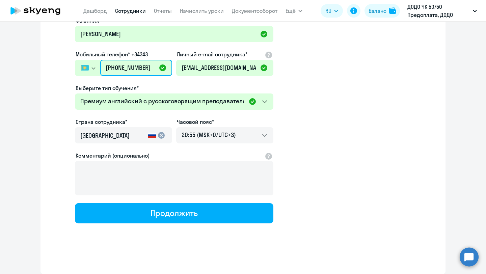
scroll to position [80, 0]
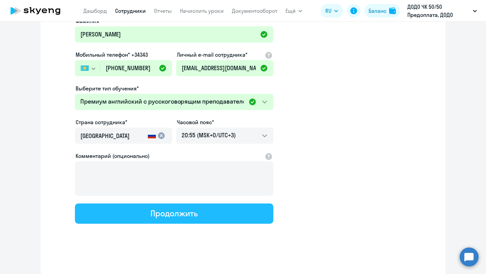
click at [140, 209] on button "Продолжить" at bounding box center [174, 214] width 198 height 20
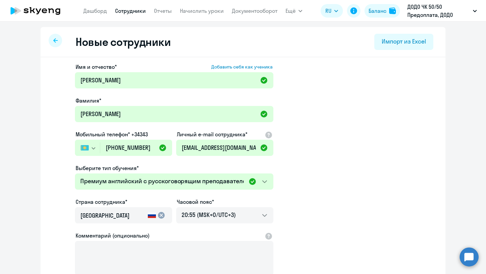
select select "english_adult_not_native_speaker_premium"
select select "3"
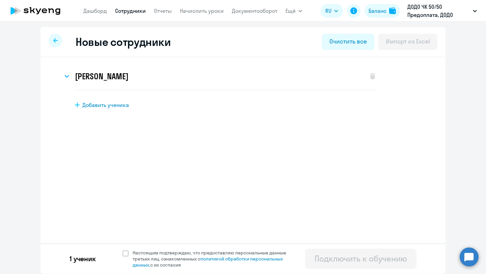
scroll to position [0, 0]
click at [128, 78] on h3 "[PERSON_NAME]" at bounding box center [101, 76] width 53 height 11
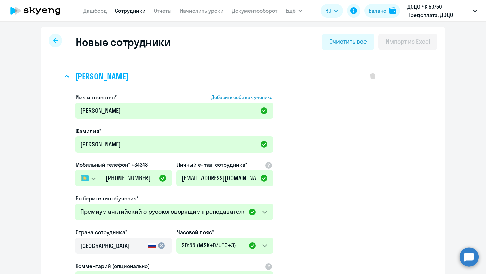
scroll to position [132, 0]
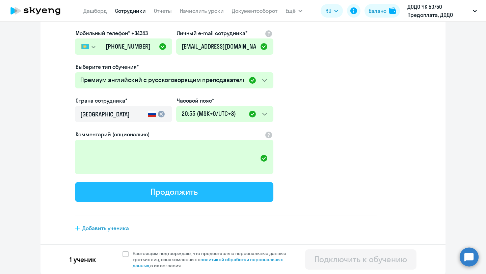
click at [145, 184] on button "Продолжить" at bounding box center [174, 192] width 198 height 20
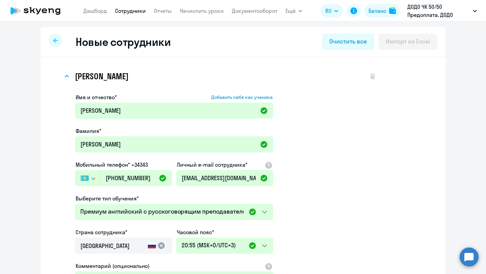
select select "english_adult_not_native_speaker_premium"
select select "3"
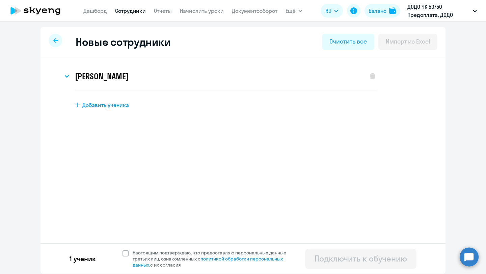
click at [129, 253] on span "Настоящим подтверждаю, что предоставляю персональные данные третьих лиц, ознако…" at bounding box center [212, 259] width 166 height 18
click at [123, 250] on input "Настоящим подтверждаю, что предоставляю персональные данные третьих лиц, ознако…" at bounding box center [122, 249] width 0 height 0
checkbox input "true"
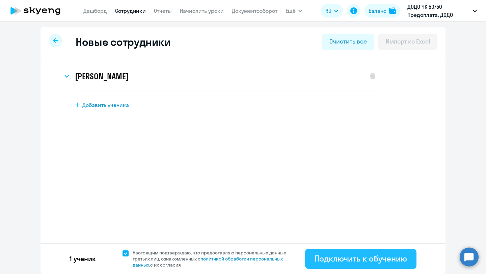
click at [329, 260] on div "Подключить к обучению" at bounding box center [361, 258] width 92 height 11
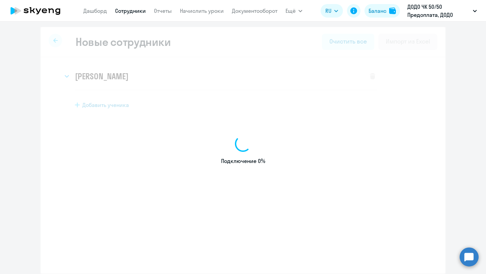
select select "english_adult_not_native_speaker"
select select "3"
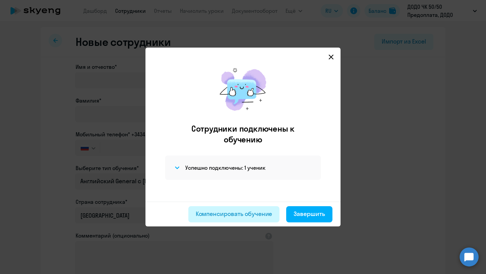
click at [230, 210] on div "Компенсировать обучение" at bounding box center [234, 214] width 77 height 9
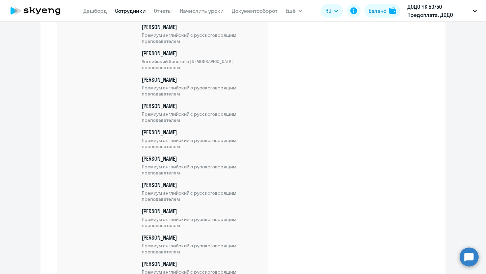
scroll to position [5877, 0]
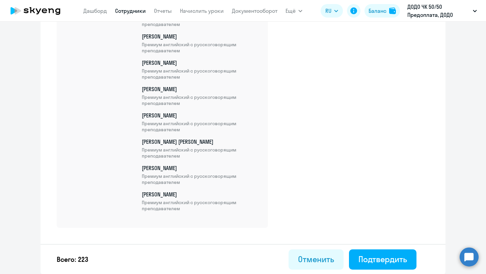
click at [370, 274] on div "Всего: 223 Отменить Подтвердить" at bounding box center [243, 259] width 405 height 30
click at [366, 262] on div "Подтвердить" at bounding box center [382, 259] width 49 height 11
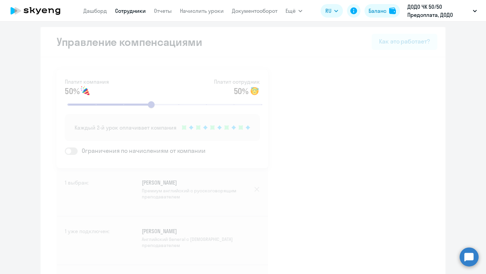
select select "30"
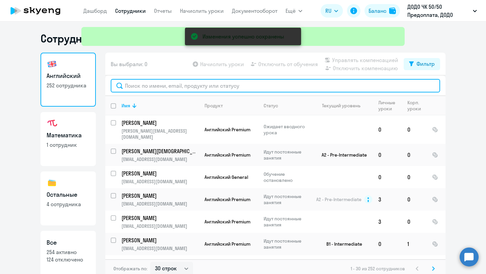
click at [160, 85] on input "text" at bounding box center [275, 86] width 329 height 14
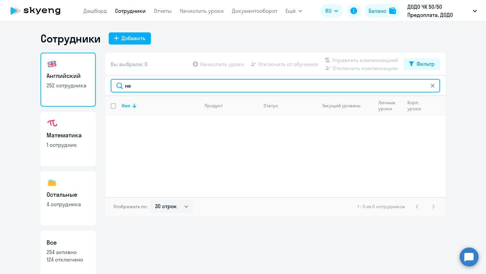
type input "н"
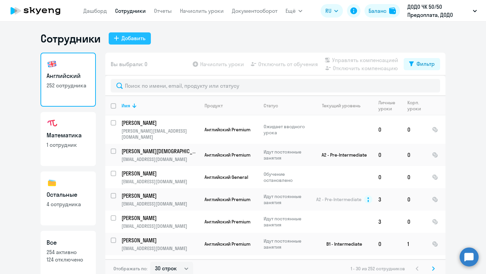
click at [125, 34] on div "Добавить" at bounding box center [134, 38] width 24 height 8
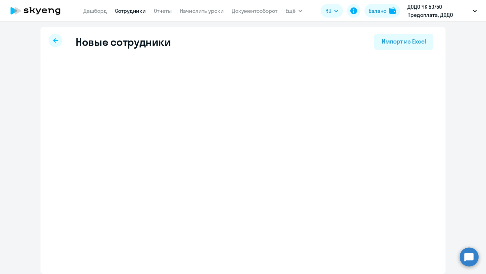
select select "english_adult_not_native_speaker"
select select "3"
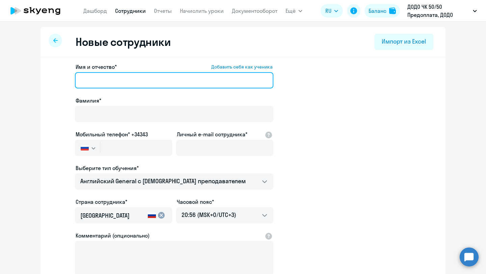
click at [113, 76] on input "Имя и отчество* Добавить себя как ученика" at bounding box center [174, 80] width 198 height 16
paste input "[PERSON_NAME]"
type input "[PERSON_NAME]"
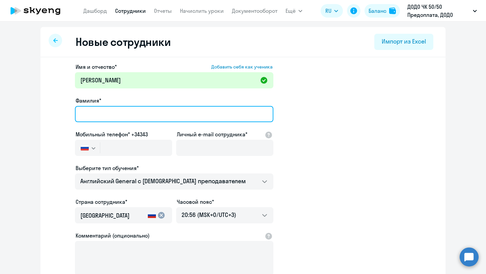
click at [95, 111] on input "Фамилия*" at bounding box center [174, 114] width 198 height 16
paste input "Аладьев"
type input "Аладьев"
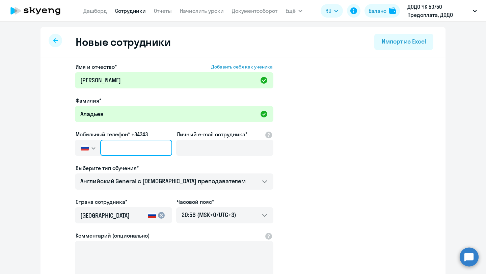
click at [111, 147] on input "text" at bounding box center [136, 148] width 72 height 16
paste input "[PHONE_NUMBER]"
type input "[PHONE_NUMBER]"
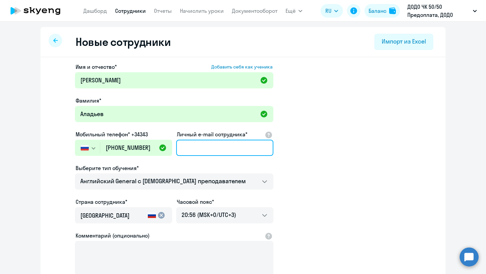
click at [183, 147] on input "Личный e-mail сотрудника*" at bounding box center [224, 148] width 97 height 16
paste input "[EMAIL_ADDRESS][DOMAIN_NAME]"
type input "[EMAIL_ADDRESS][DOMAIN_NAME]"
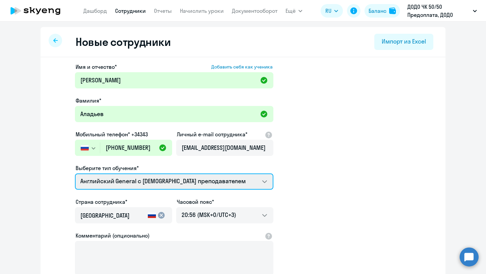
click at [145, 186] on select "Self-Study Премиум [DEMOGRAPHIC_DATA] с русскоговорящим преподавателем Английск…" at bounding box center [174, 181] width 198 height 16
select select "english_adult_not_native_speaker_premium"
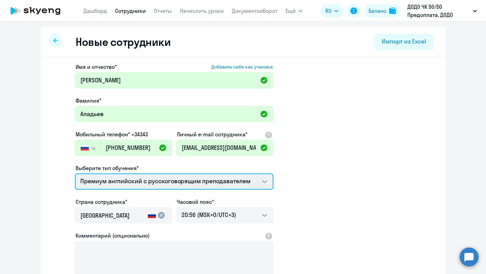
click at [75, 173] on select "Self-Study Премиум [DEMOGRAPHIC_DATA] с русскоговорящим преподавателем Английск…" at bounding box center [174, 181] width 198 height 16
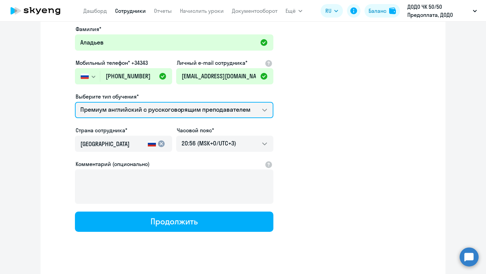
scroll to position [72, 0]
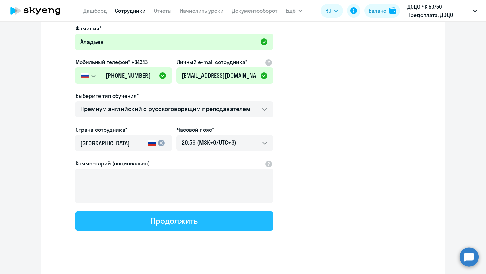
click at [157, 222] on div "Продолжить" at bounding box center [174, 220] width 47 height 11
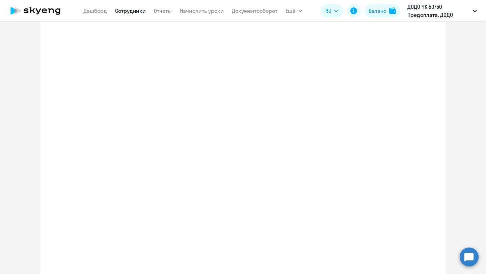
select select "english_adult_not_native_speaker_premium"
select select "3"
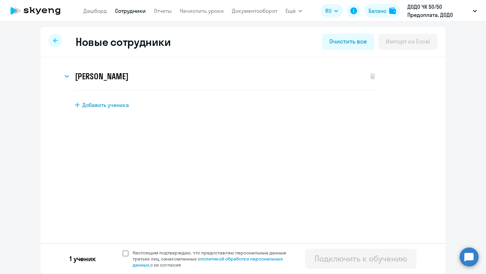
click at [127, 252] on span at bounding box center [126, 253] width 6 height 6
click at [123, 250] on input "Настоящим подтверждаю, что предоставляю персональные данные третьих лиц, ознако…" at bounding box center [122, 249] width 0 height 0
checkbox input "true"
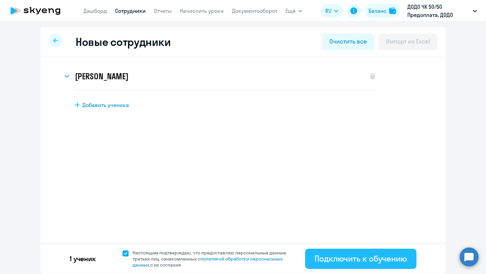
click at [332, 260] on div "Подключить к обучению" at bounding box center [361, 258] width 92 height 11
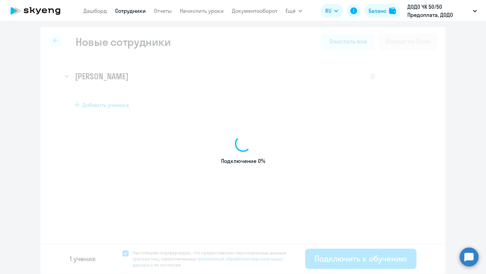
select select "english_adult_not_native_speaker"
select select "3"
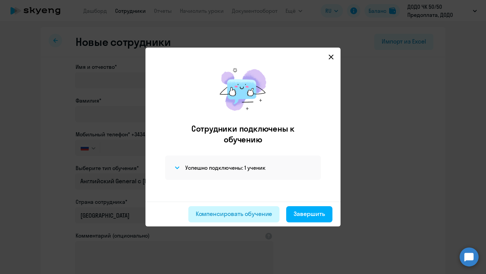
click at [233, 215] on div "Компенсировать обучение" at bounding box center [234, 214] width 77 height 9
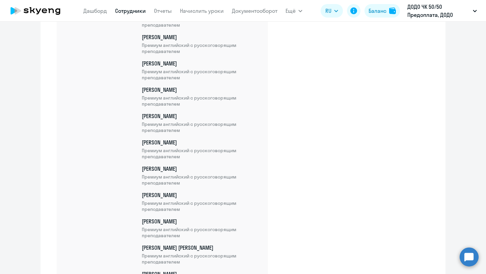
scroll to position [5833, 0]
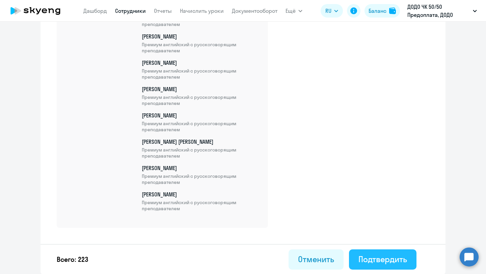
click at [380, 265] on button "Подтвердить" at bounding box center [383, 259] width 68 height 20
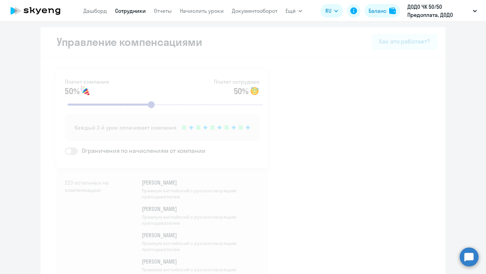
select select "30"
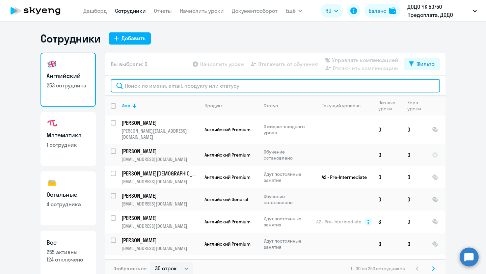
click at [135, 85] on input "text" at bounding box center [275, 86] width 329 height 14
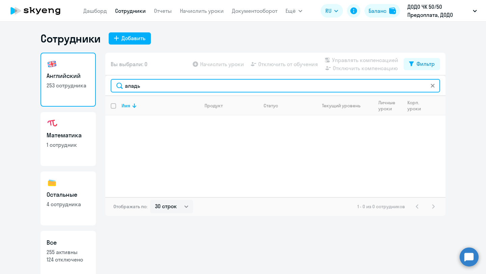
type input "аладь"
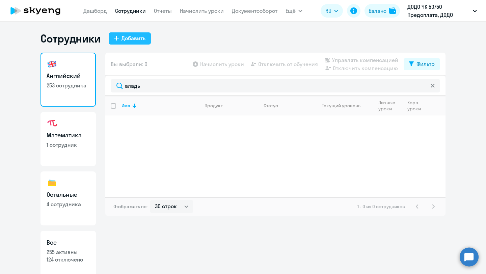
click at [128, 39] on div "Добавить" at bounding box center [134, 38] width 24 height 8
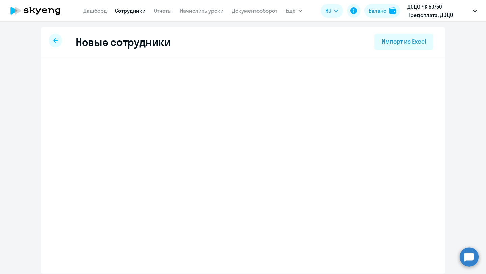
select select "english_adult_not_native_speaker"
select select "3"
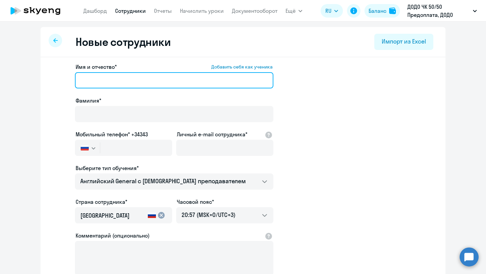
click at [105, 78] on input "Имя и отчество* Добавить себя как ученика" at bounding box center [174, 80] width 198 height 16
paste input "[PERSON_NAME]"
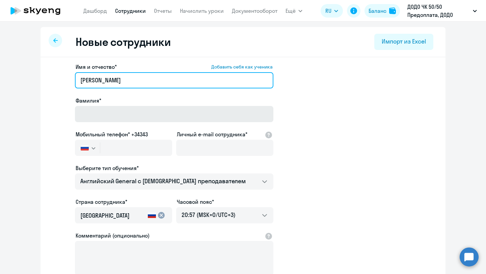
type input "[PERSON_NAME]"
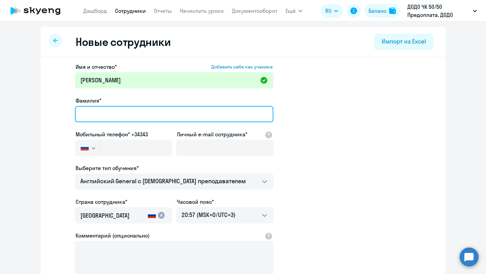
click at [103, 112] on input "Фамилия*" at bounding box center [174, 114] width 198 height 16
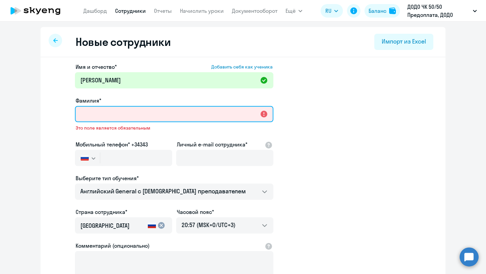
paste input "[PERSON_NAME]"
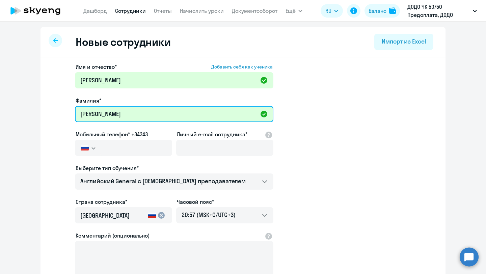
type input "[PERSON_NAME]"
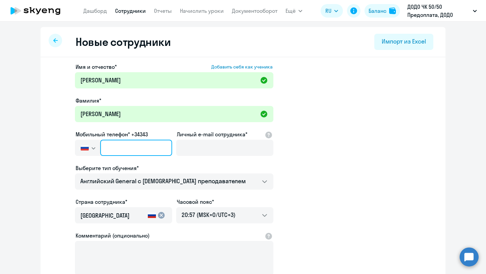
click at [148, 143] on input "text" at bounding box center [136, 148] width 72 height 16
paste input "[PHONE_NUMBER]"
type input "[PHONE_NUMBER]"
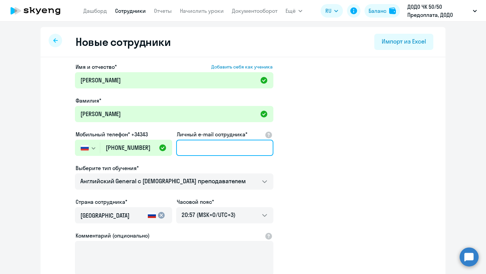
click at [184, 145] on input "Личный e-mail сотрудника*" at bounding box center [224, 148] width 97 height 16
paste input "[EMAIL_ADDRESS][DOMAIN_NAME]"
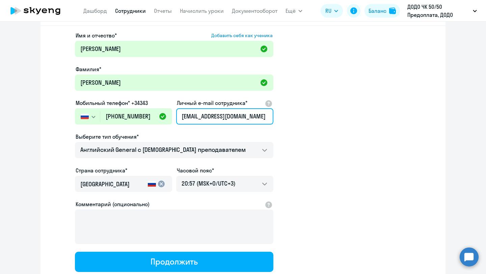
scroll to position [34, 0]
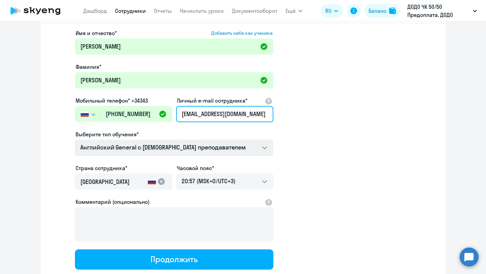
type input "[EMAIL_ADDRESS][DOMAIN_NAME]"
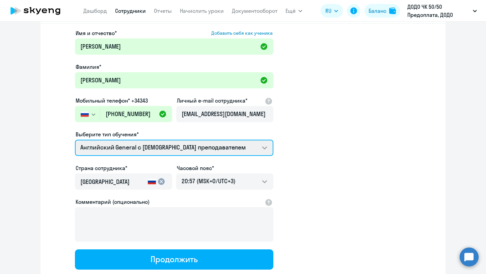
click at [159, 155] on select "Self-Study Премиум [DEMOGRAPHIC_DATA] с русскоговорящим преподавателем Английск…" at bounding box center [174, 148] width 198 height 16
select select "english_adult_not_native_speaker_premium"
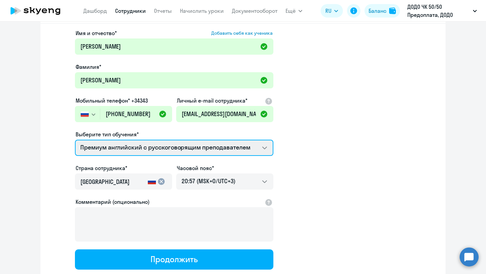
click at [75, 140] on select "Self-Study Премиум [DEMOGRAPHIC_DATA] с русскоговорящим преподавателем Английск…" at bounding box center [174, 148] width 198 height 16
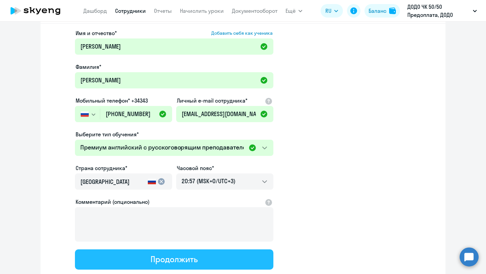
click at [175, 254] on div "Продолжить" at bounding box center [174, 259] width 47 height 11
select select "english_adult_not_native_speaker_premium"
select select "3"
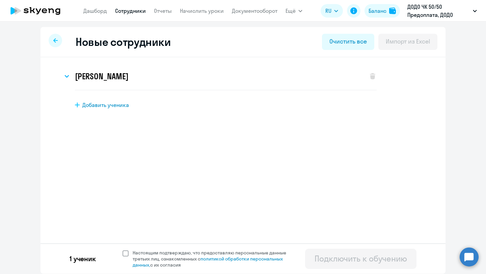
click at [124, 256] on span at bounding box center [126, 253] width 6 height 6
click at [123, 250] on input "Настоящим подтверждаю, что предоставляю персональные данные третьих лиц, ознако…" at bounding box center [122, 249] width 0 height 0
checkbox input "true"
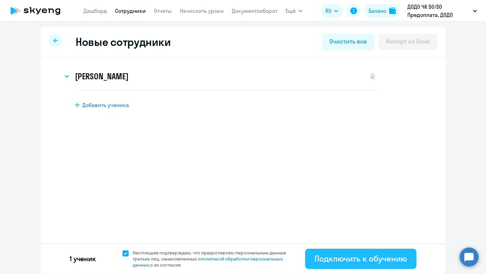
click at [329, 261] on div "Подключить к обучению" at bounding box center [361, 258] width 92 height 11
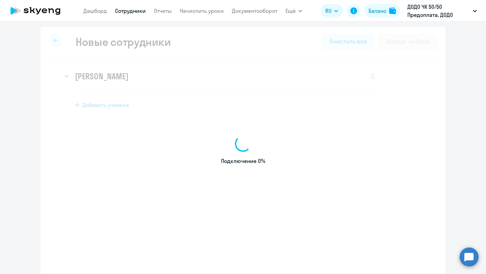
select select "english_adult_not_native_speaker"
select select "3"
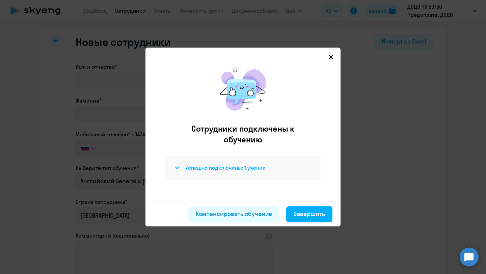
click at [238, 165] on h4 "Успешно подключены: 1 ученик" at bounding box center [225, 167] width 80 height 7
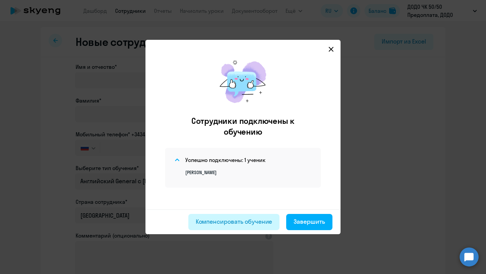
click at [247, 223] on div "Компенсировать обучение" at bounding box center [234, 221] width 77 height 9
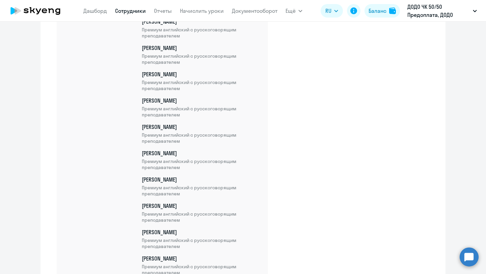
scroll to position [5881, 0]
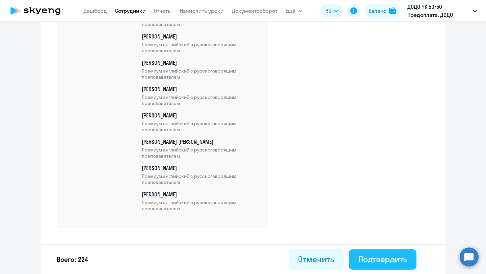
click at [366, 266] on button "Подтвердить" at bounding box center [383, 259] width 68 height 20
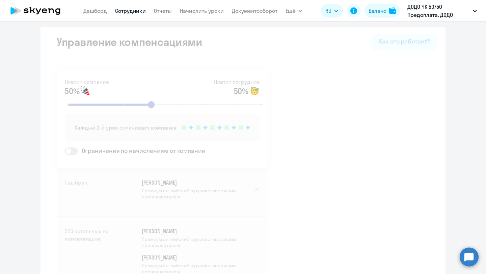
select select "30"
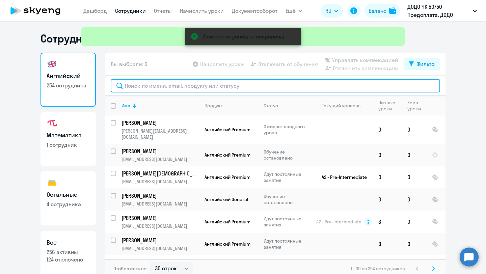
click at [162, 85] on input "text" at bounding box center [275, 86] width 329 height 14
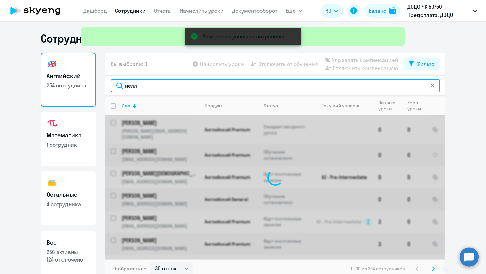
type input "[PERSON_NAME]"
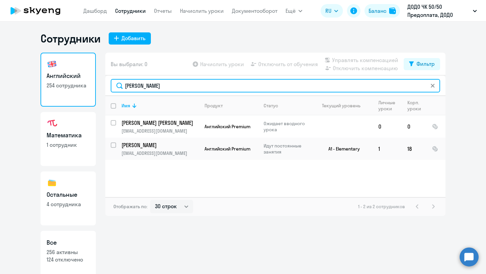
drag, startPoint x: 158, startPoint y: 84, endPoint x: 118, endPoint y: 84, distance: 39.5
click at [118, 84] on input "[PERSON_NAME]" at bounding box center [275, 86] width 329 height 14
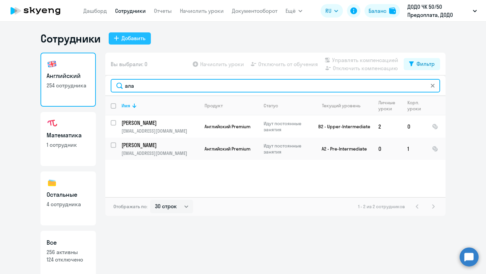
type input "ала"
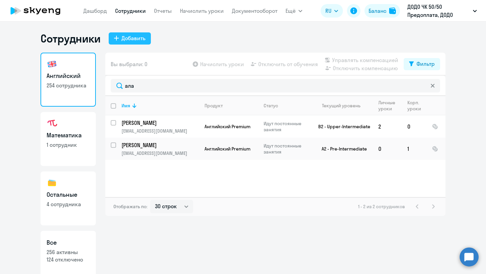
click at [134, 38] on div "Добавить" at bounding box center [134, 38] width 24 height 8
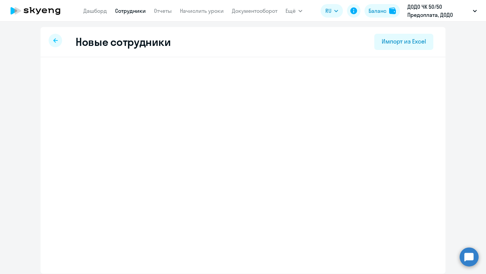
select select "english_adult_not_native_speaker"
select select "3"
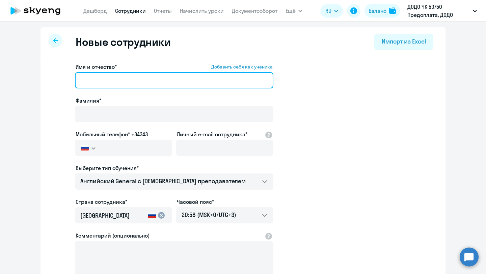
click at [101, 83] on input "Имя и отчество* Добавить себя как ученика" at bounding box center [174, 80] width 198 height 16
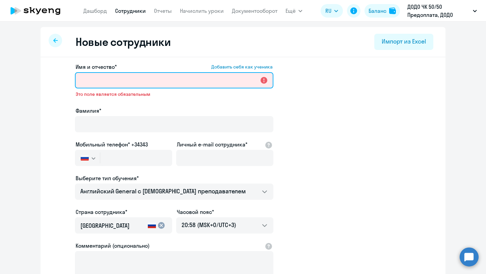
paste input "[PERSON_NAME]"
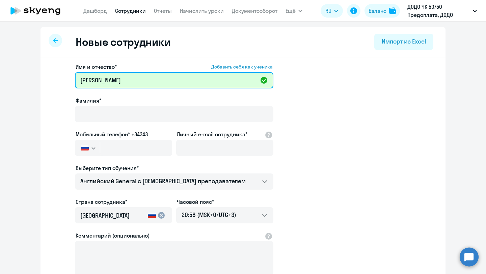
type input "[PERSON_NAME]"
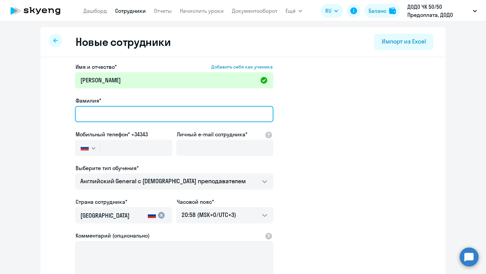
click at [96, 113] on input "Фамилия*" at bounding box center [174, 114] width 198 height 16
paste input "Аладьев"
type input "Аладьев"
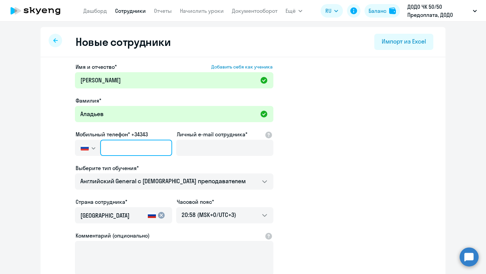
click at [123, 151] on input "text" at bounding box center [136, 148] width 72 height 16
paste input "[PHONE_NUMBER]"
type input "[PHONE_NUMBER]"
click at [143, 162] on ds-form-field "Мобильный телефон* +34343 [GEOGRAPHIC_DATA] +7 [GEOGRAPHIC_DATA] +7 [GEOGRAPHIC…" at bounding box center [123, 147] width 97 height 34
click at [112, 148] on input "[PHONE_NUMBER]" at bounding box center [136, 148] width 72 height 16
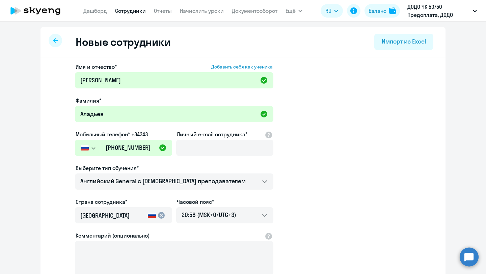
click at [84, 149] on img "button" at bounding box center [85, 147] width 8 height 5
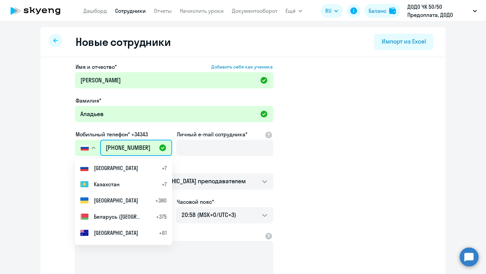
click at [108, 147] on input "[PHONE_NUMBER]" at bounding box center [136, 148] width 72 height 16
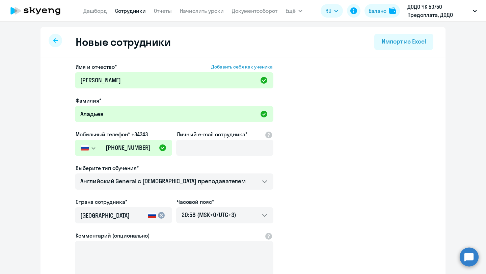
click at [135, 165] on label "Выберите тип обучения*" at bounding box center [107, 168] width 63 height 8
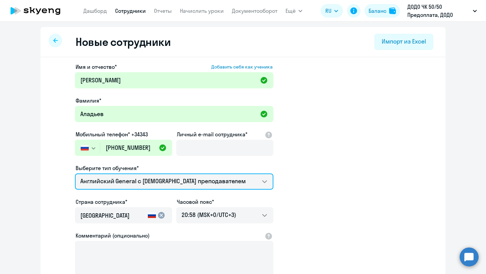
click at [135, 173] on select "Self-Study Премиум [DEMOGRAPHIC_DATA] с русскоговорящим преподавателем Английск…" at bounding box center [174, 181] width 198 height 16
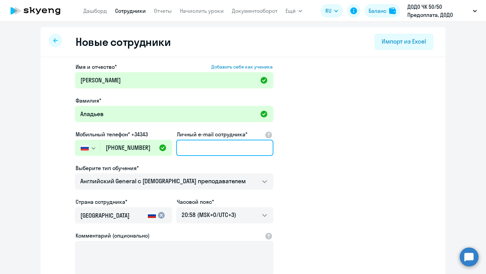
click at [207, 147] on input "Личный e-mail сотрудника*" at bounding box center [224, 148] width 97 height 16
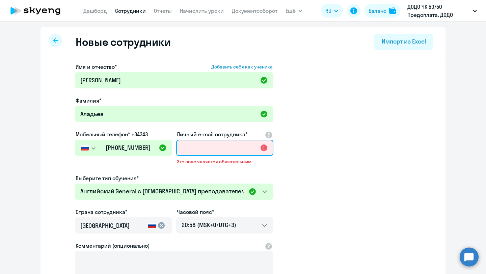
paste input "[EMAIL_ADDRESS][DOMAIN_NAME]"
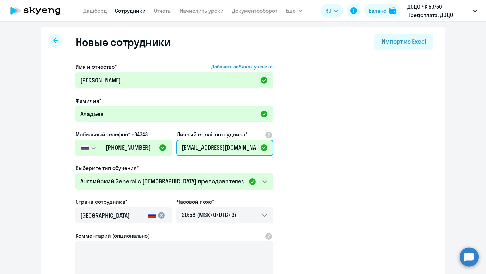
type input "[EMAIL_ADDRESS][DOMAIN_NAME]"
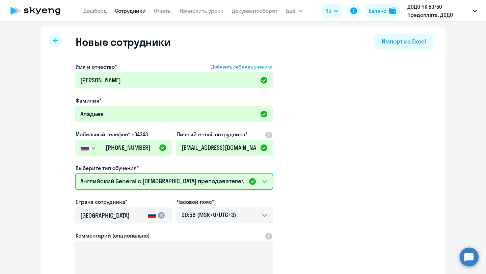
click at [186, 185] on select "Self-Study Премиум [DEMOGRAPHIC_DATA] с русскоговорящим преподавателем Английск…" at bounding box center [174, 181] width 198 height 16
select select "english_adult_not_native_speaker_premium"
click at [75, 173] on select "Self-Study Премиум [DEMOGRAPHIC_DATA] с русскоговорящим преподавателем Английск…" at bounding box center [174, 181] width 198 height 16
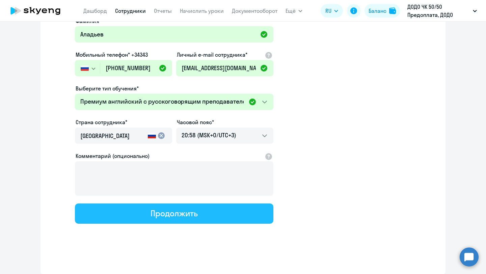
click at [164, 218] on div "Продолжить" at bounding box center [174, 213] width 47 height 11
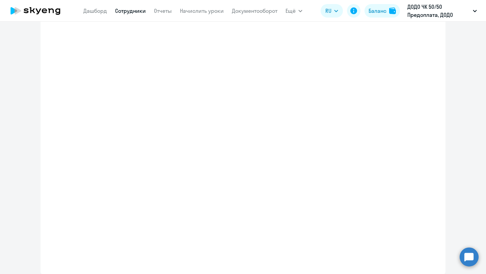
select select "english_adult_not_native_speaker_premium"
select select "3"
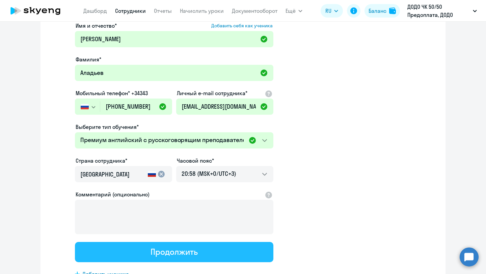
scroll to position [0, 0]
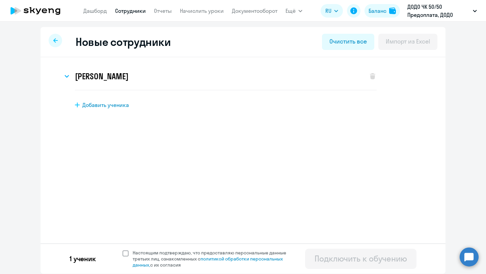
click at [131, 254] on span "Настоящим подтверждаю, что предоставляю персональные данные третьих лиц, ознако…" at bounding box center [212, 259] width 166 height 18
click at [123, 250] on input "Настоящим подтверждаю, что предоставляю персональные данные третьих лиц, ознако…" at bounding box center [122, 249] width 0 height 0
checkbox input "true"
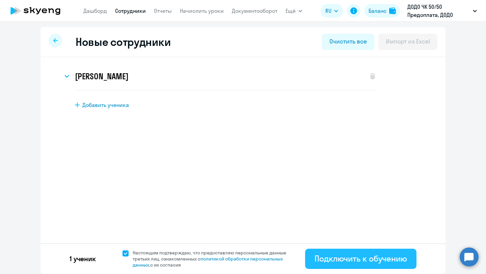
click at [330, 264] on button "Подключить к обучению" at bounding box center [360, 259] width 111 height 20
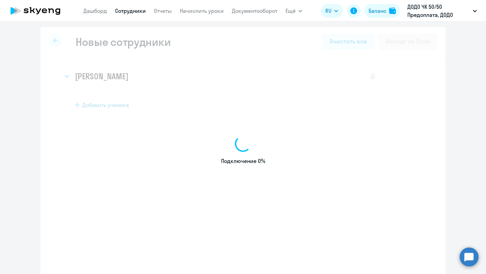
select select "english_adult_not_native_speaker"
select select "3"
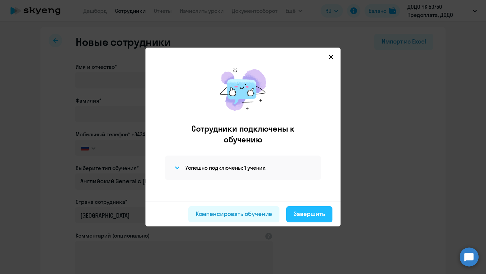
click at [308, 217] on div "Завершить" at bounding box center [309, 214] width 31 height 9
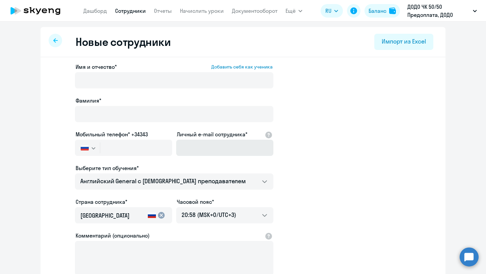
select select "30"
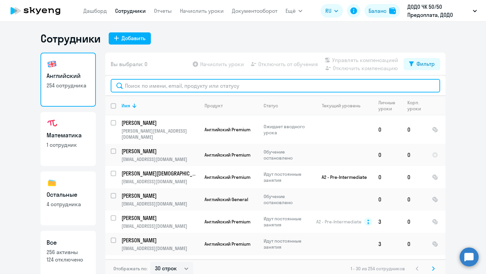
click at [153, 85] on input "text" at bounding box center [275, 86] width 329 height 14
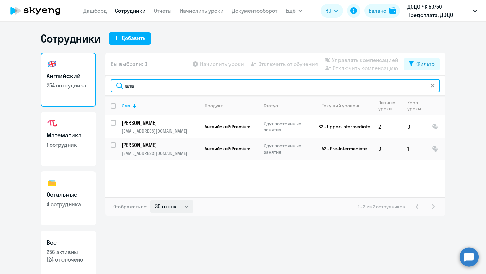
type input "ала"
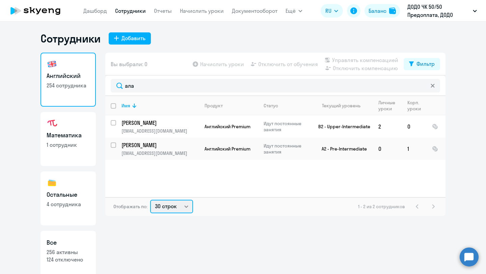
click at [182, 209] on select "30 строк 50 строк 100 строк" at bounding box center [171, 207] width 43 height 14
select select "100"
click at [150, 200] on select "30 строк 50 строк 100 строк" at bounding box center [171, 207] width 43 height 14
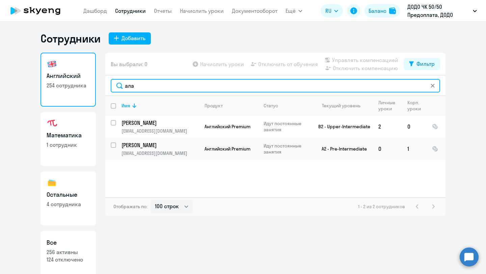
click at [150, 87] on input "ала" at bounding box center [275, 86] width 329 height 14
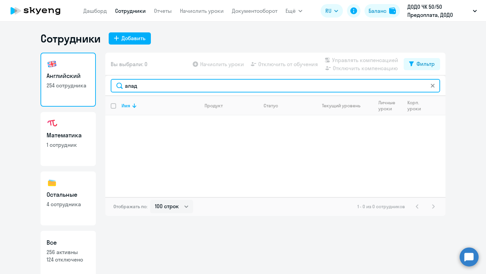
drag, startPoint x: 142, startPoint y: 86, endPoint x: 122, endPoint y: 86, distance: 20.3
click at [122, 86] on input "алад" at bounding box center [275, 86] width 329 height 14
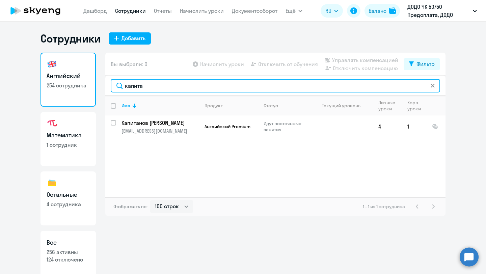
drag, startPoint x: 146, startPoint y: 85, endPoint x: 123, endPoint y: 85, distance: 23.6
click at [123, 85] on input "капита" at bounding box center [275, 86] width 329 height 14
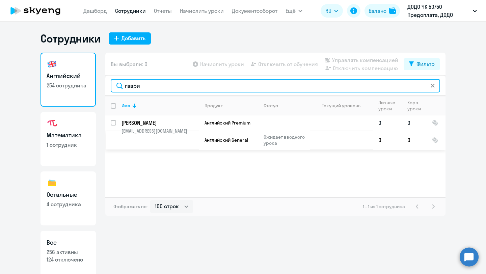
type input "гаври"
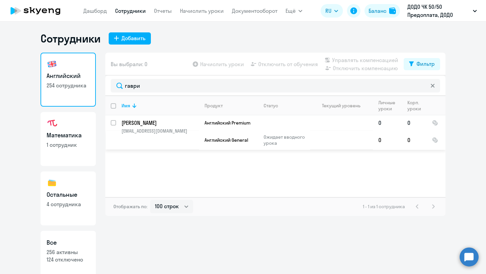
click at [237, 129] on td "Английский Premium" at bounding box center [228, 122] width 59 height 15
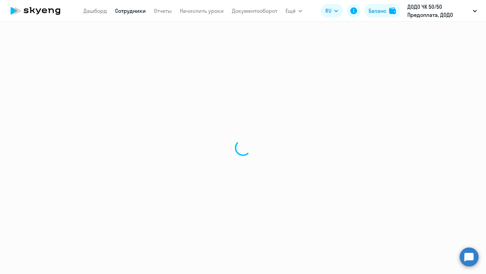
click at [237, 129] on div at bounding box center [243, 148] width 486 height 252
select select "english"
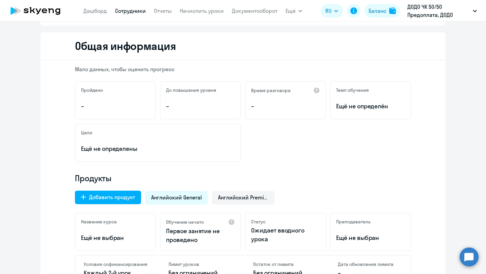
scroll to position [169, 0]
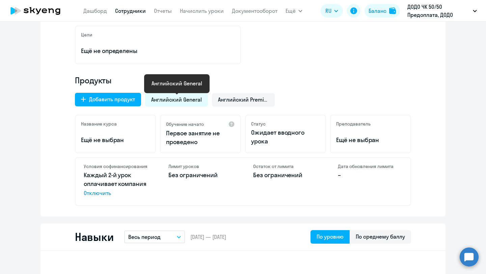
click at [196, 100] on span "Английский General" at bounding box center [176, 99] width 51 height 7
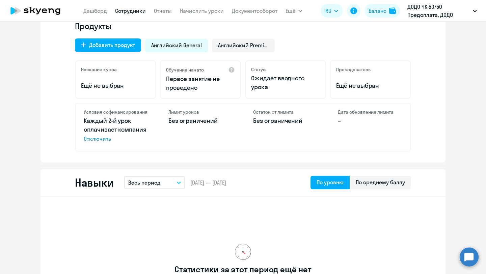
scroll to position [0, 0]
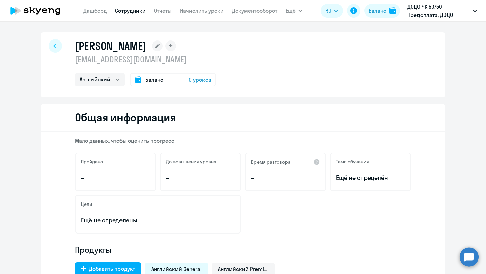
click at [160, 46] on icon at bounding box center [157, 46] width 5 height 5
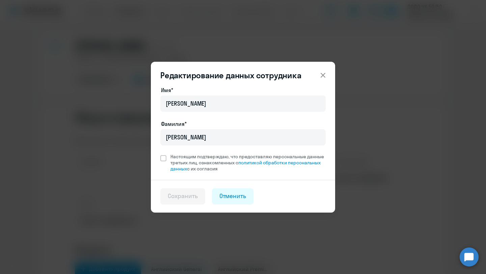
click at [323, 76] on icon at bounding box center [323, 75] width 8 height 8
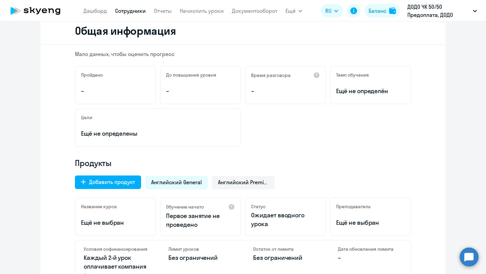
scroll to position [128, 0]
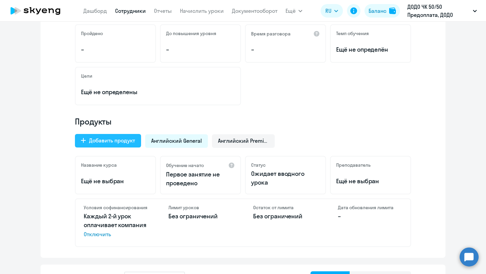
click at [126, 141] on div "Добавить продукт" at bounding box center [112, 140] width 46 height 8
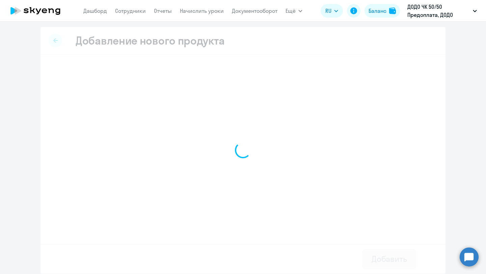
select select "english_adult_self_study"
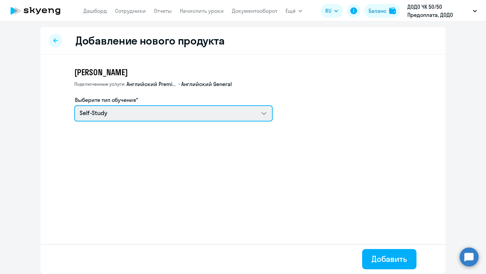
click at [119, 116] on select "Self-Study" at bounding box center [173, 113] width 198 height 16
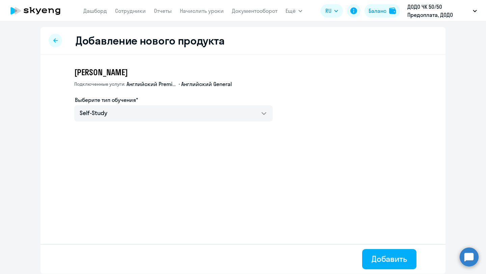
click at [60, 36] on div "Добавление нового продукта" at bounding box center [243, 41] width 405 height 28
click at [55, 39] on icon at bounding box center [55, 40] width 4 height 4
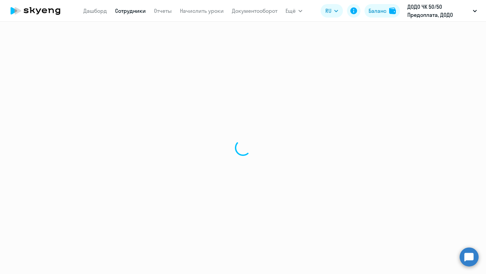
select select "english"
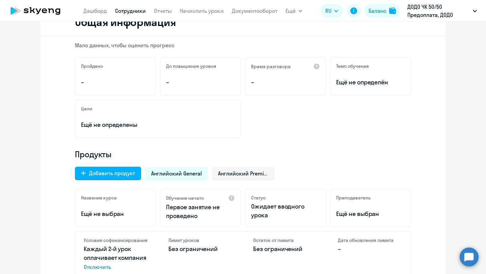
scroll to position [191, 0]
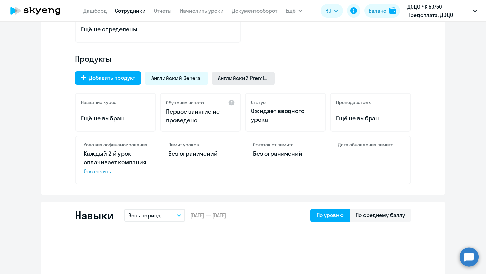
click at [239, 79] on span "Английский Premium" at bounding box center [243, 77] width 51 height 7
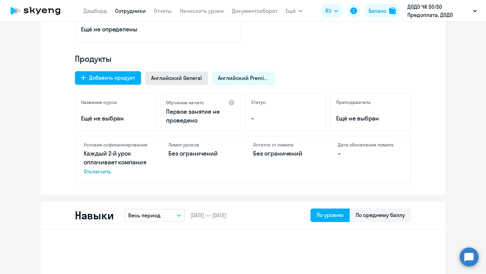
click at [164, 73] on div "Английский General" at bounding box center [176, 79] width 63 height 14
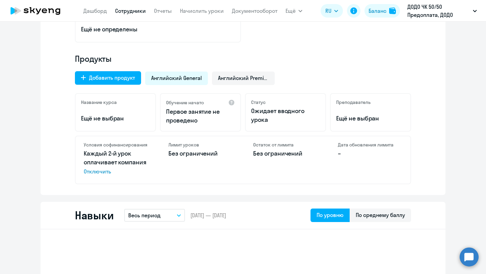
click at [103, 172] on span "Отключить" at bounding box center [116, 171] width 64 height 8
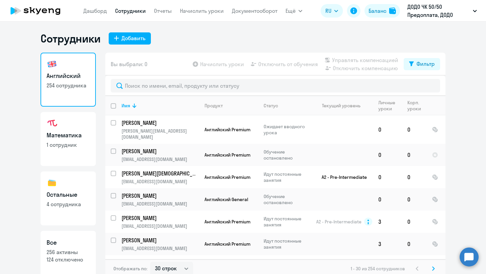
select select "30"
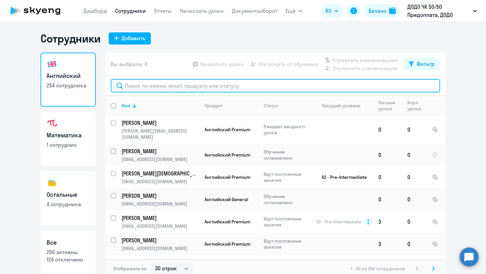
click at [140, 85] on input "text" at bounding box center [275, 86] width 329 height 14
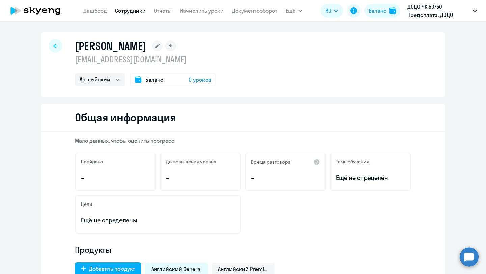
select select "english"
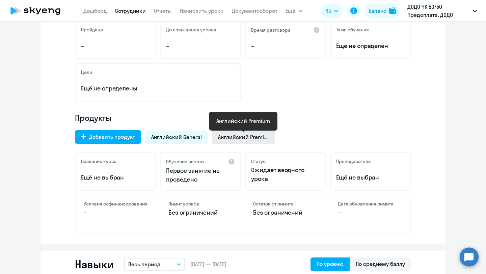
click at [223, 137] on span "Английский Premium" at bounding box center [243, 136] width 51 height 7
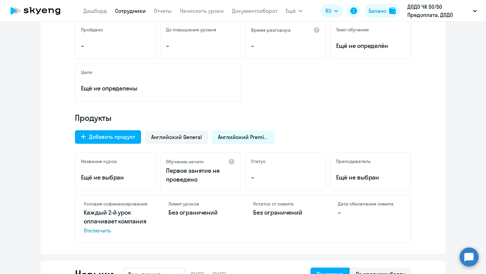
scroll to position [0, 0]
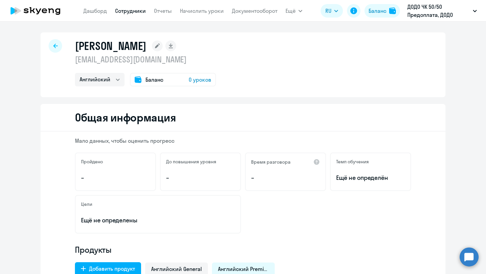
click at [125, 13] on link "Сотрудники" at bounding box center [130, 10] width 31 height 7
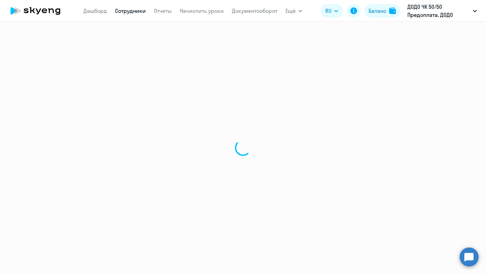
select select "30"
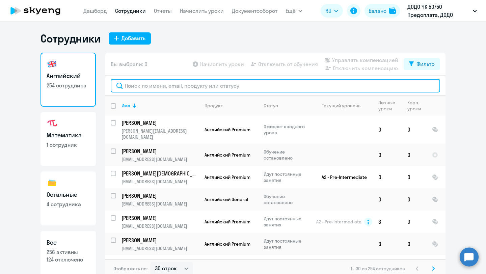
click at [134, 86] on input "text" at bounding box center [275, 86] width 329 height 14
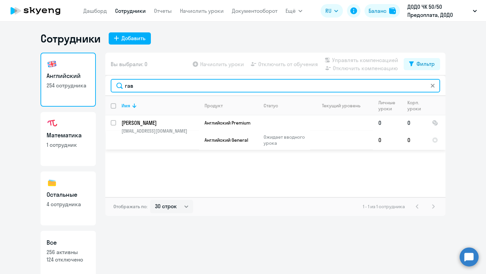
type input "гав"
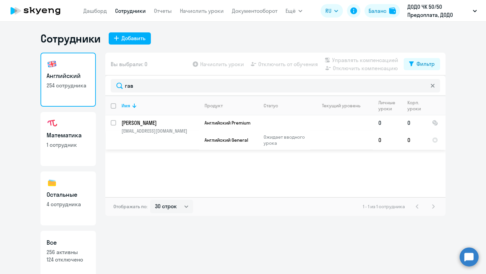
click at [261, 124] on td at bounding box center [284, 122] width 52 height 15
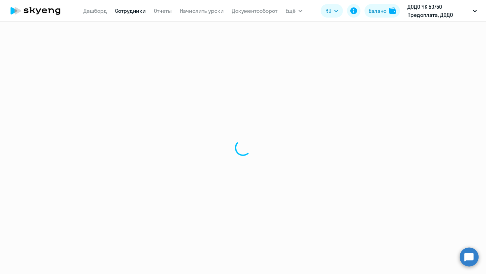
select select "english"
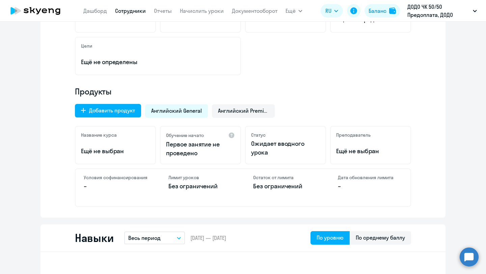
scroll to position [199, 0]
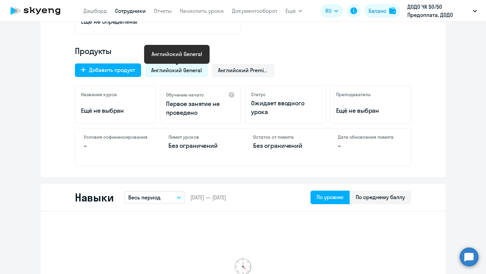
click at [181, 69] on span "Английский General" at bounding box center [176, 69] width 51 height 7
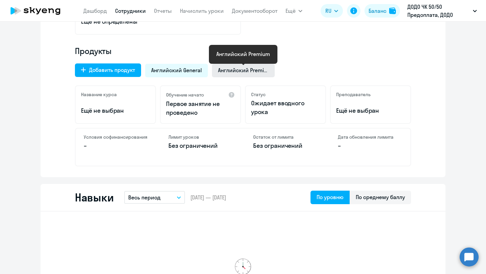
click at [223, 66] on div "Английский Premium" at bounding box center [243, 71] width 63 height 14
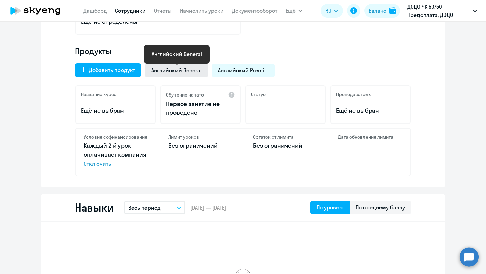
click at [178, 71] on span "Английский General" at bounding box center [176, 69] width 51 height 7
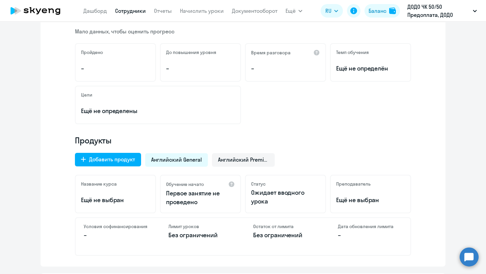
scroll to position [5, 0]
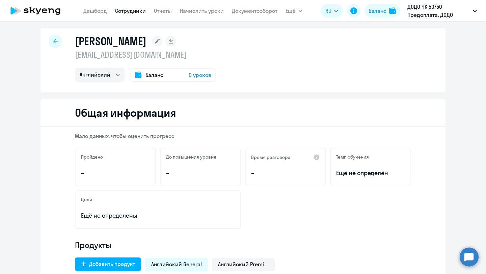
click at [127, 11] on link "Сотрудники" at bounding box center [130, 10] width 31 height 7
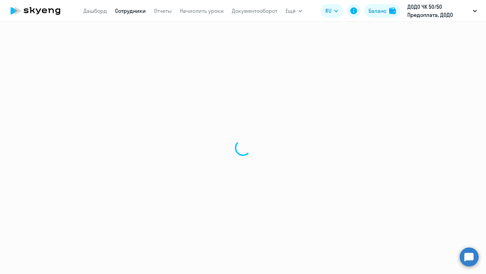
select select "30"
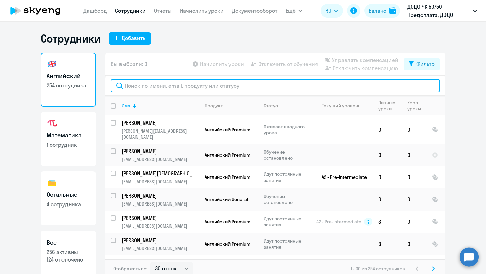
click at [140, 86] on input "text" at bounding box center [275, 86] width 329 height 14
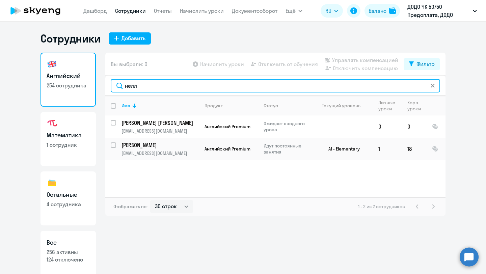
type input "нелл"
